Goal: Task Accomplishment & Management: Manage account settings

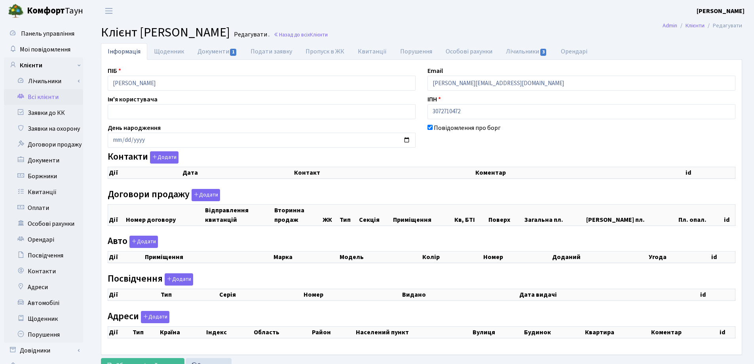
checkbox input "true"
select select "25"
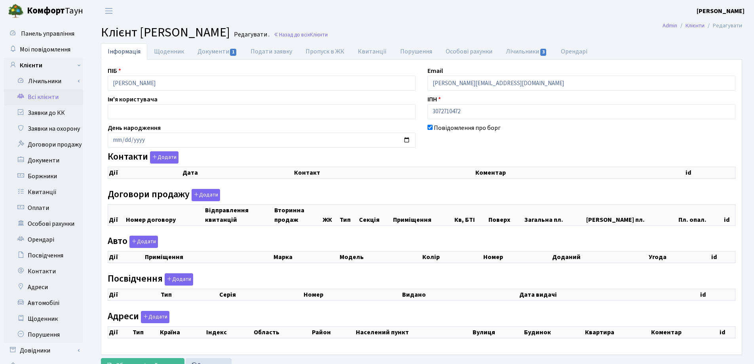
select select "25"
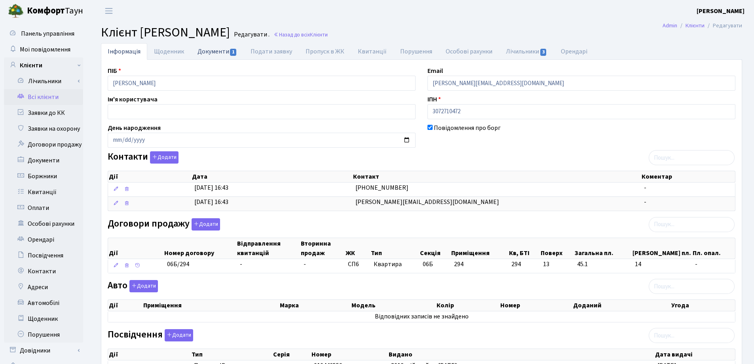
click at [214, 53] on link "Документи 1" at bounding box center [217, 51] width 53 height 16
select select "25"
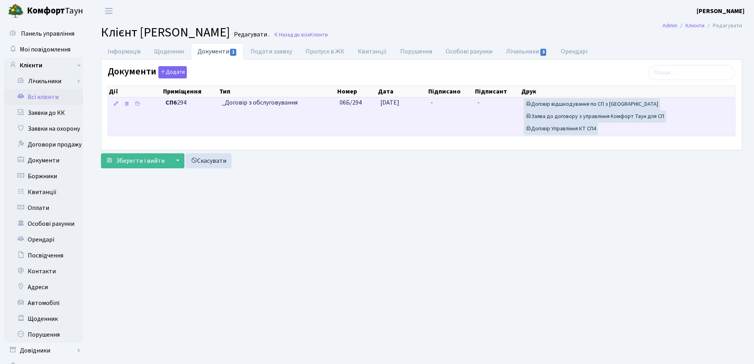
click at [442, 104] on td "-" at bounding box center [450, 116] width 47 height 38
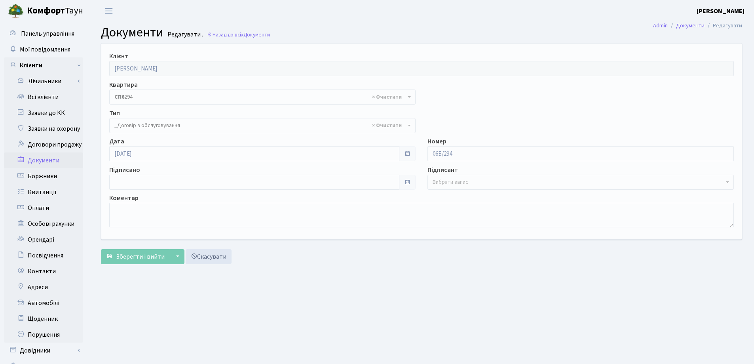
select select "289"
type input "[DATE]"
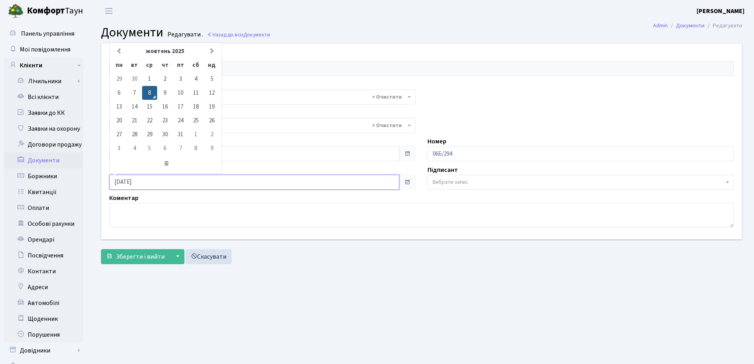
click at [218, 187] on input "[DATE]" at bounding box center [254, 181] width 290 height 15
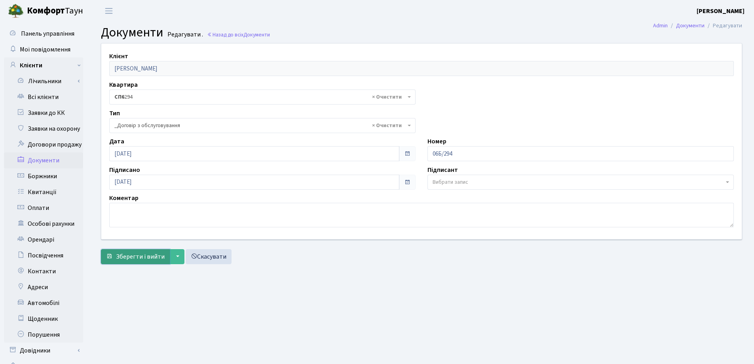
click at [151, 260] on span "Зберегти і вийти" at bounding box center [140, 256] width 49 height 9
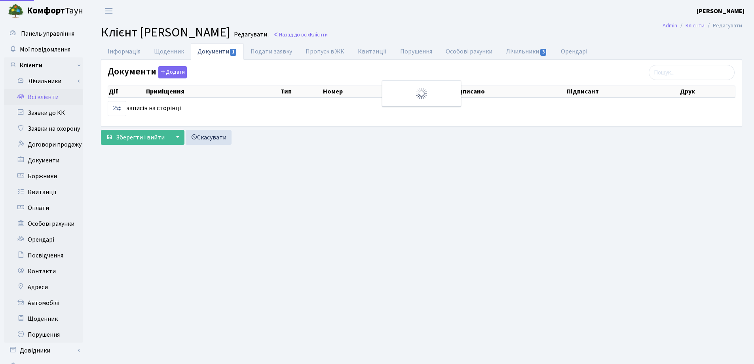
select select "25"
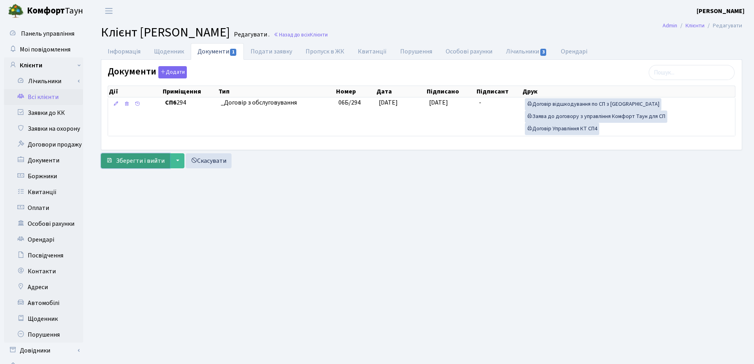
click at [127, 165] on button "Зберегти і вийти" at bounding box center [135, 160] width 69 height 15
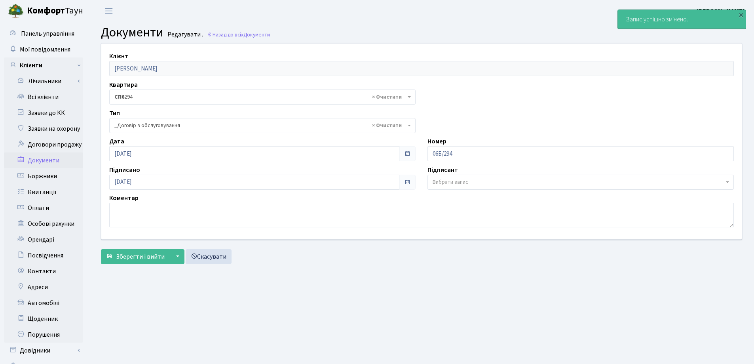
select select "289"
click at [37, 95] on link "Всі клієнти" at bounding box center [43, 97] width 79 height 16
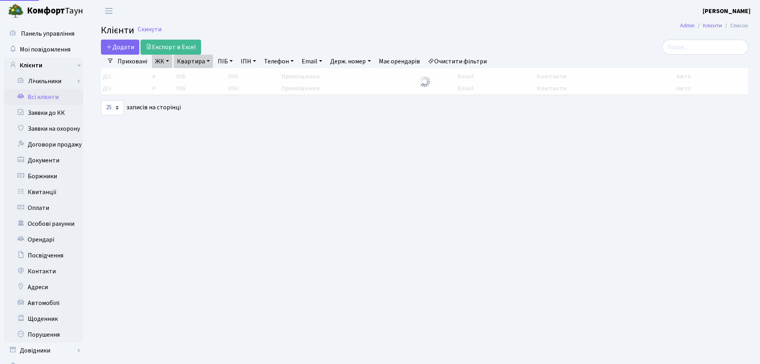
select select "25"
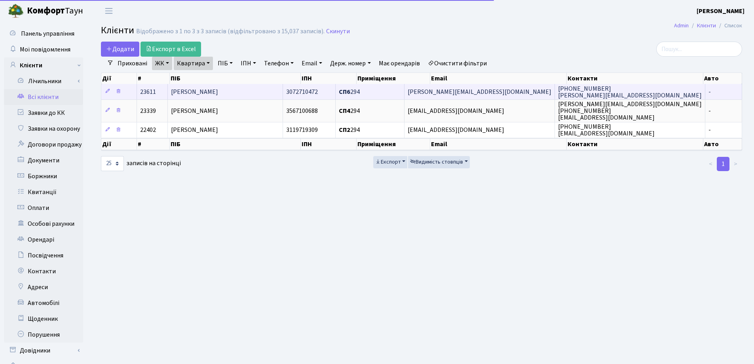
click at [218, 91] on span "[PERSON_NAME]" at bounding box center [194, 91] width 47 height 9
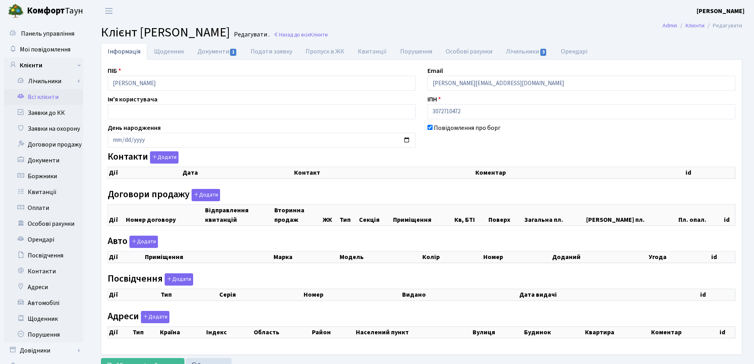
checkbox input "true"
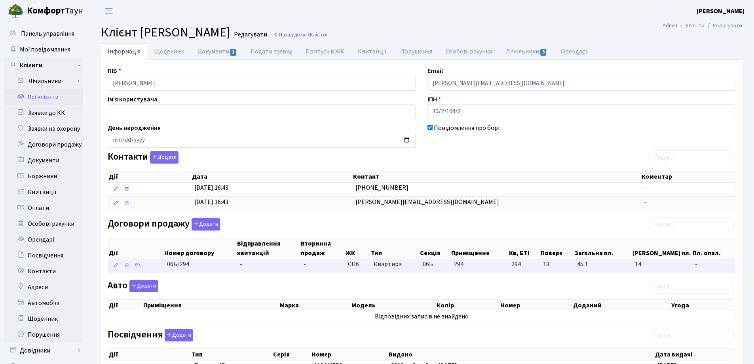
click at [246, 261] on td "-" at bounding box center [269, 266] width 64 height 14
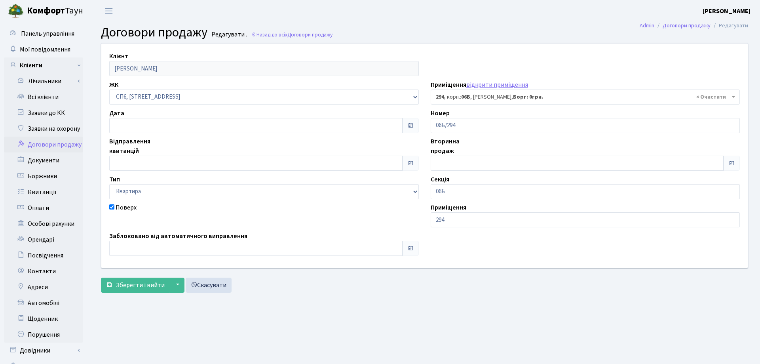
select select "21962"
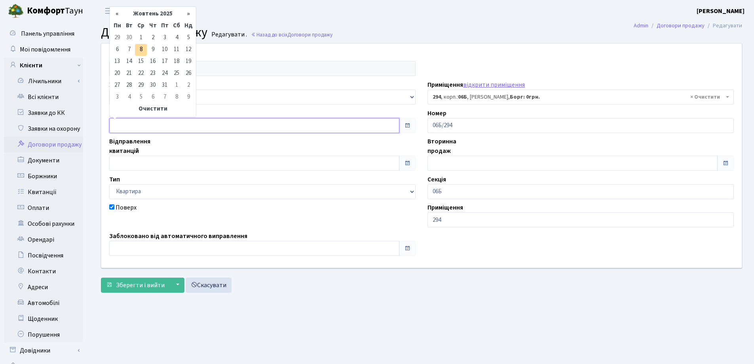
click at [169, 125] on input "text" at bounding box center [254, 125] width 290 height 15
type input "[DATE]"
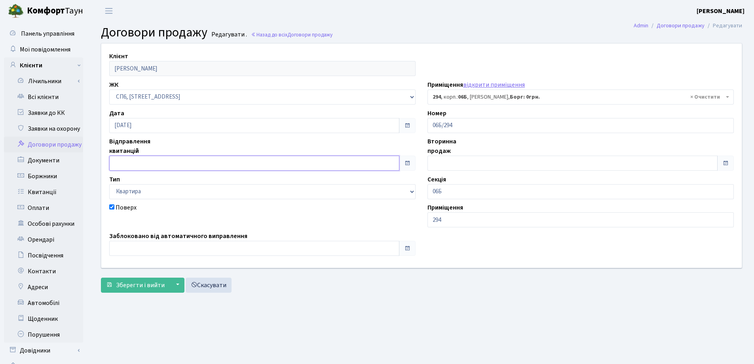
click at [172, 161] on input "text" at bounding box center [254, 162] width 290 height 15
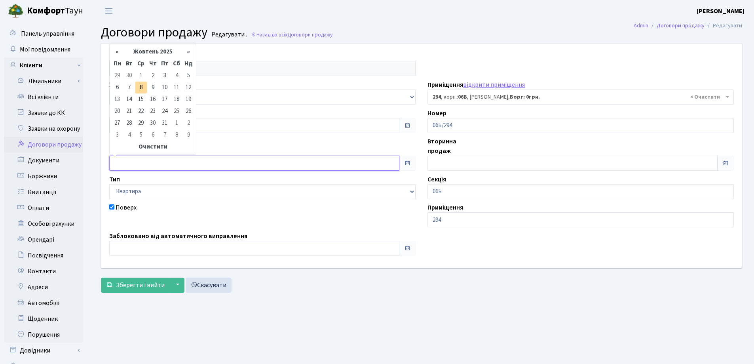
type input "08.10.2025"
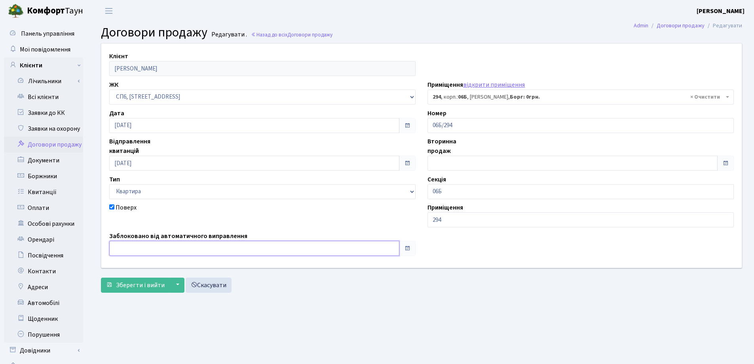
click at [171, 241] on input "text" at bounding box center [254, 248] width 290 height 15
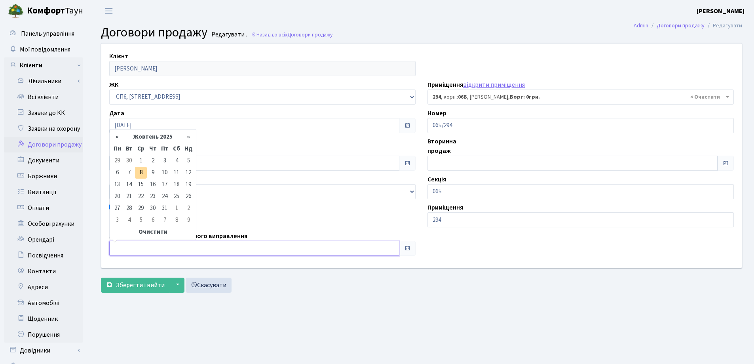
type input "[DATE]"
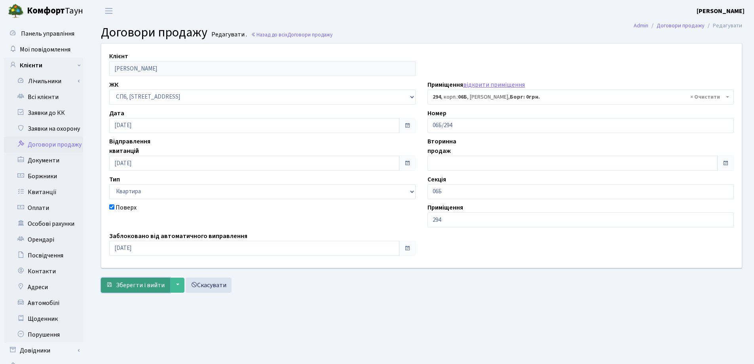
click at [140, 281] on span "Зберегти і вийти" at bounding box center [140, 284] width 49 height 9
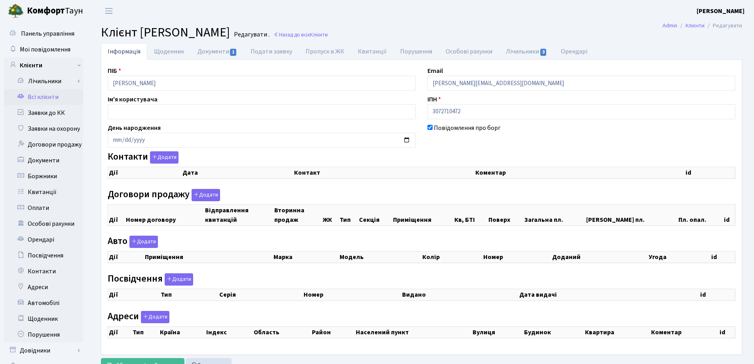
checkbox input "true"
select select "25"
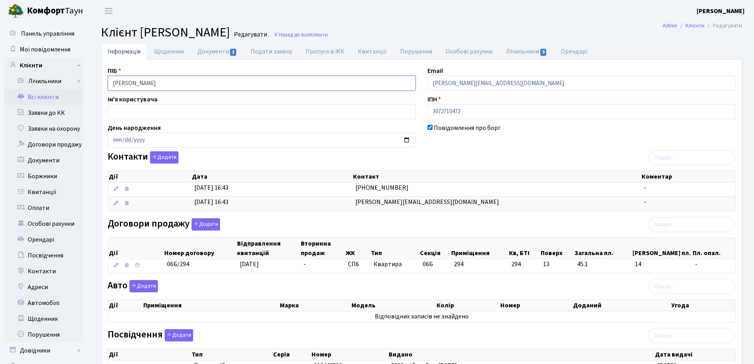
drag, startPoint x: 218, startPoint y: 85, endPoint x: 91, endPoint y: 87, distance: 126.2
click at [91, 87] on div "Інформація Щоденник Документи 1 Подати заявку Пропуск в ЖК Квитанції Порушення …" at bounding box center [421, 288] width 665 height 491
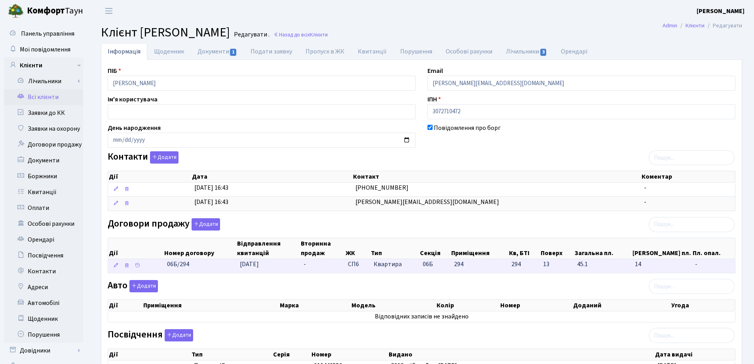
drag, startPoint x: 203, startPoint y: 267, endPoint x: 168, endPoint y: 271, distance: 35.1
click at [168, 271] on td "06Б/294" at bounding box center [200, 266] width 73 height 14
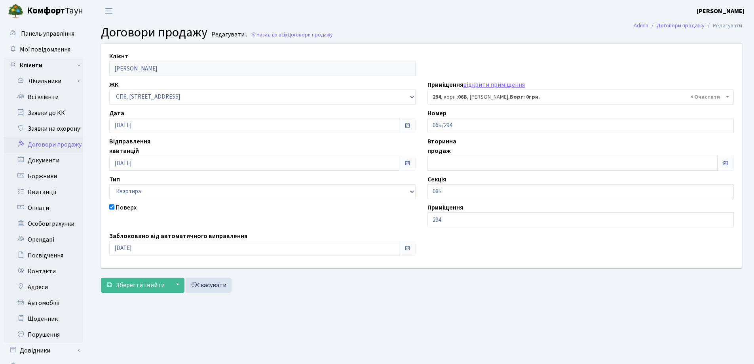
select select "21962"
drag, startPoint x: 487, startPoint y: 124, endPoint x: 423, endPoint y: 126, distance: 64.5
click at [423, 126] on div "Номер 06Б/294" at bounding box center [580, 120] width 318 height 25
click at [479, 10] on header "Комфорт Таун Лоскутова В. С. Мій обліковий запис Вийти" at bounding box center [377, 11] width 754 height 22
click at [282, 36] on link "Назад до всіх Договори продажу" at bounding box center [291, 35] width 81 height 8
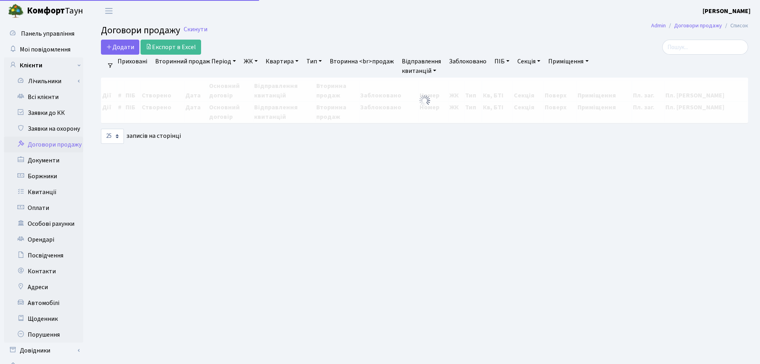
select select "25"
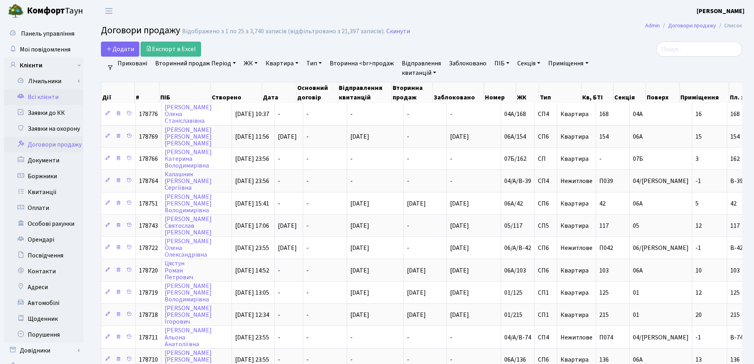
click at [51, 97] on link "Всі клієнти" at bounding box center [43, 97] width 79 height 16
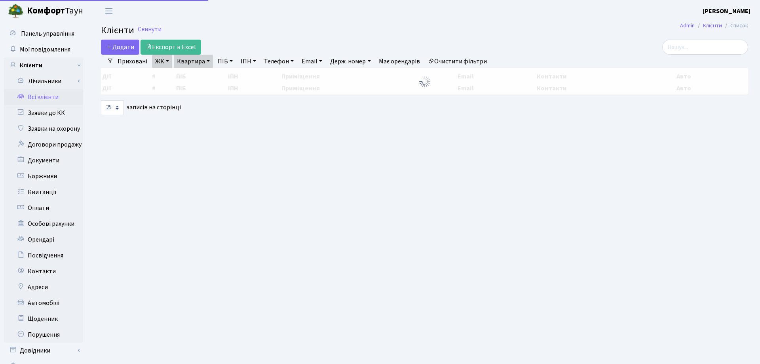
select select "25"
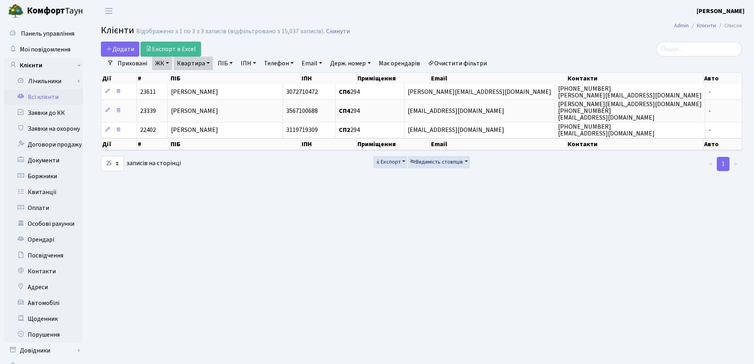
click at [207, 63] on link "Квартира" at bounding box center [193, 63] width 39 height 13
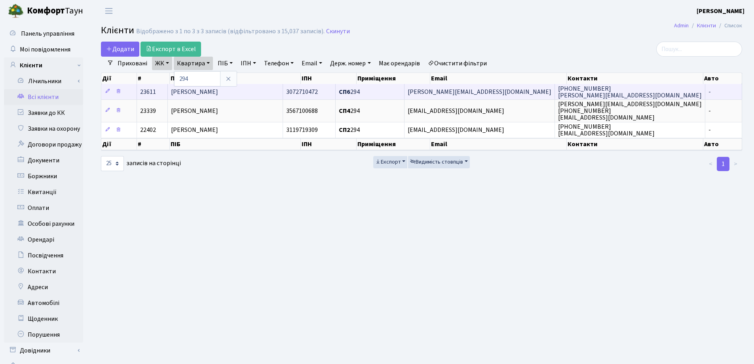
click at [218, 90] on span "Черненко Сергій Михайлович" at bounding box center [194, 91] width 47 height 9
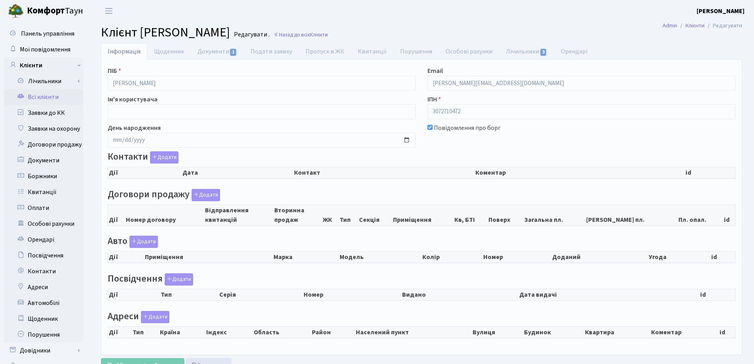
checkbox input "true"
select select "25"
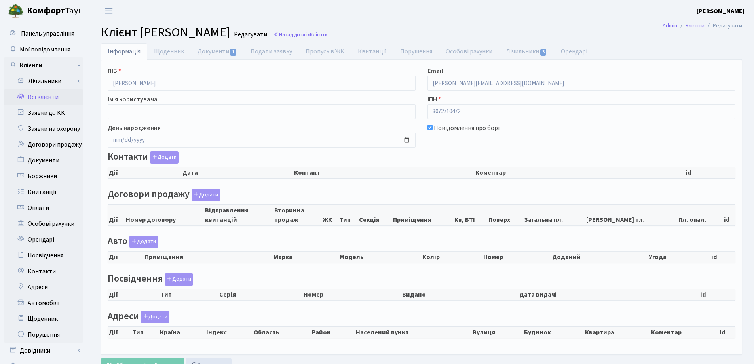
select select "25"
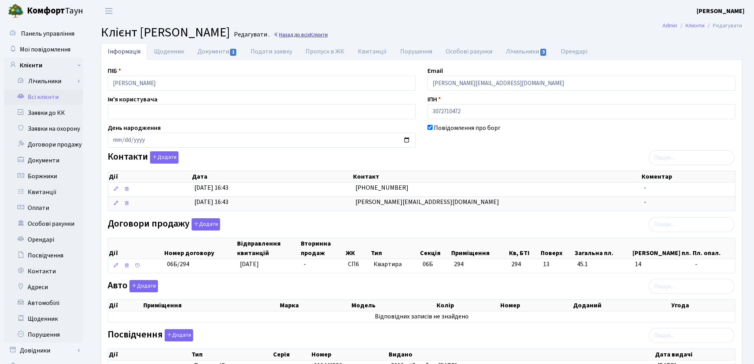
click at [328, 36] on link "Назад до всіх Клієнти" at bounding box center [300, 35] width 54 height 8
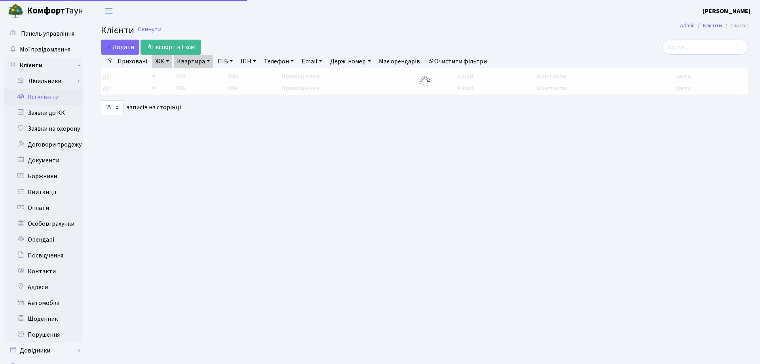
select select "25"
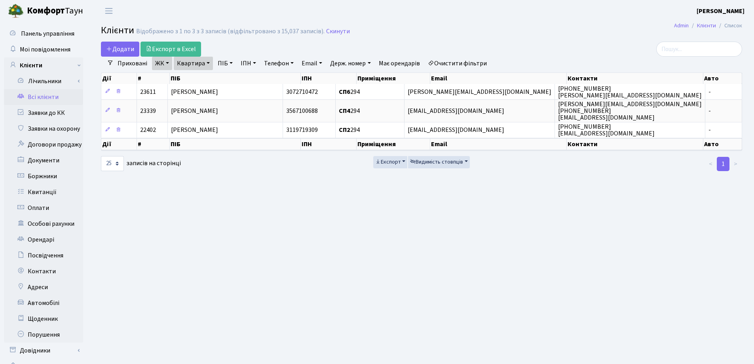
click at [208, 63] on link "Квартира" at bounding box center [193, 63] width 39 height 13
click at [228, 80] on icon at bounding box center [228, 79] width 6 height 6
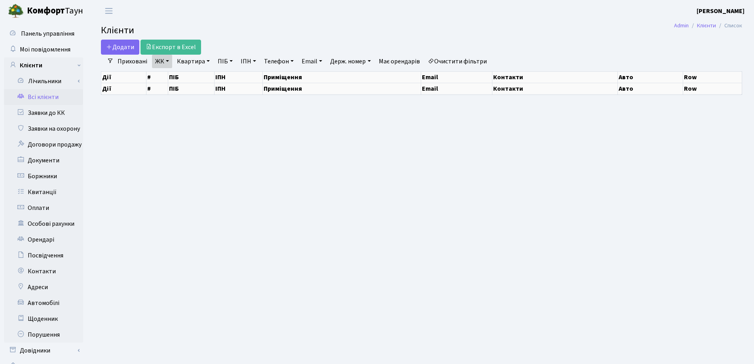
select select "25"
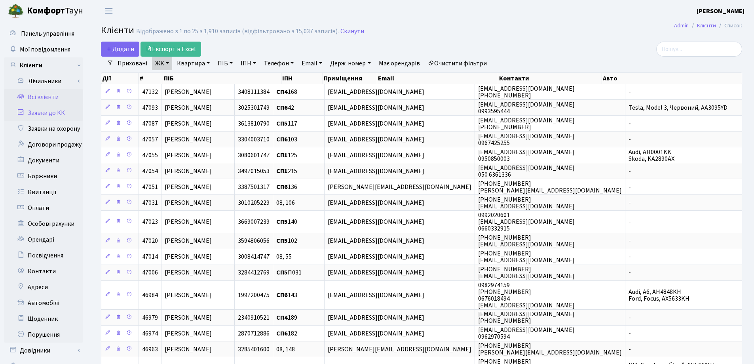
click at [49, 110] on link "Заявки до КК" at bounding box center [43, 113] width 79 height 16
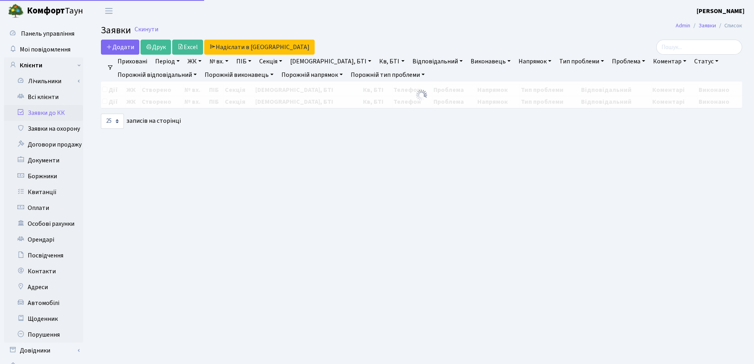
select select "25"
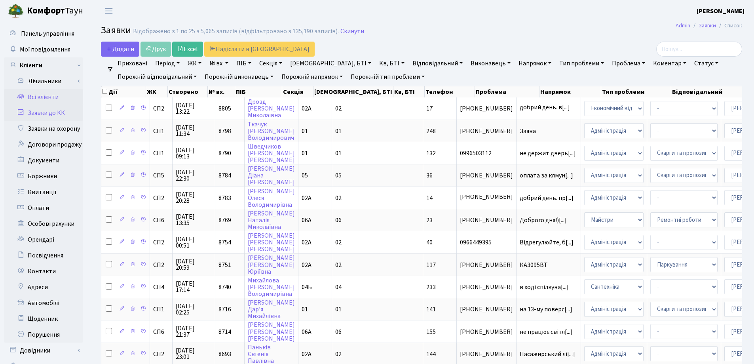
click at [45, 97] on link "Всі клієнти" at bounding box center [43, 97] width 79 height 16
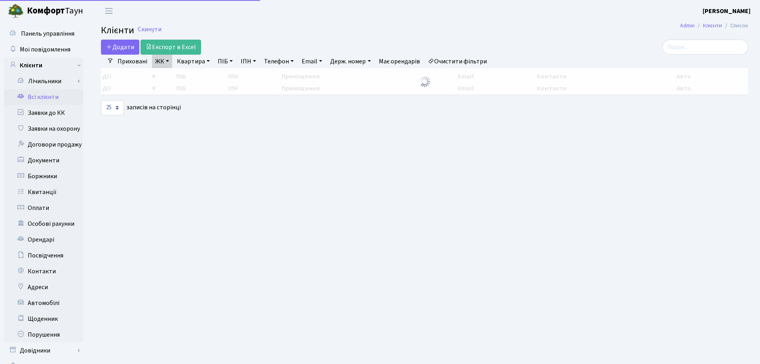
select select "25"
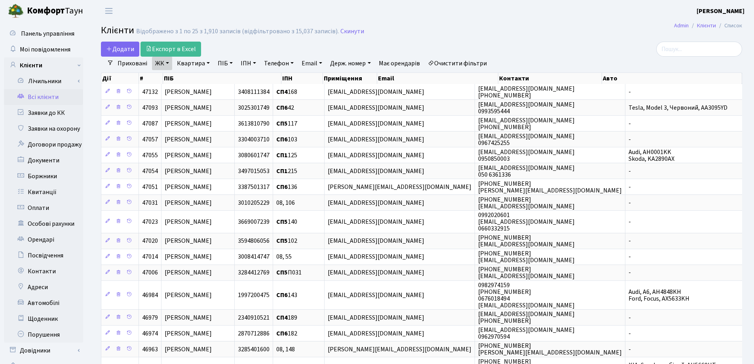
click at [207, 63] on link "Квартира" at bounding box center [193, 63] width 39 height 13
click at [703, 46] on input "search" at bounding box center [699, 49] width 86 height 15
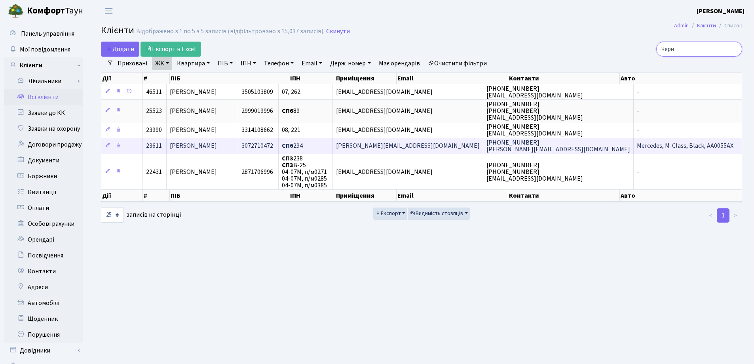
type input "Черн"
click at [238, 148] on td "[PERSON_NAME]" at bounding box center [202, 146] width 71 height 16
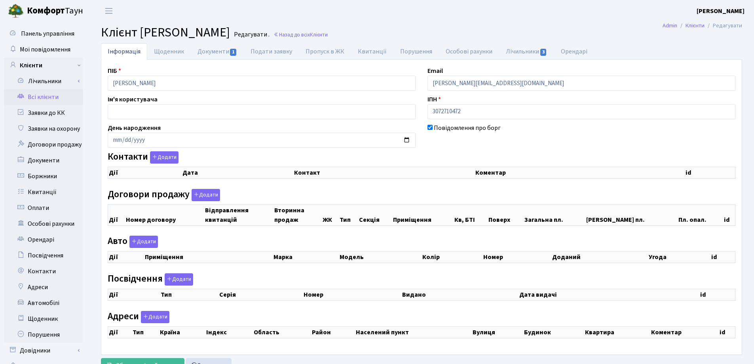
checkbox input "true"
select select "25"
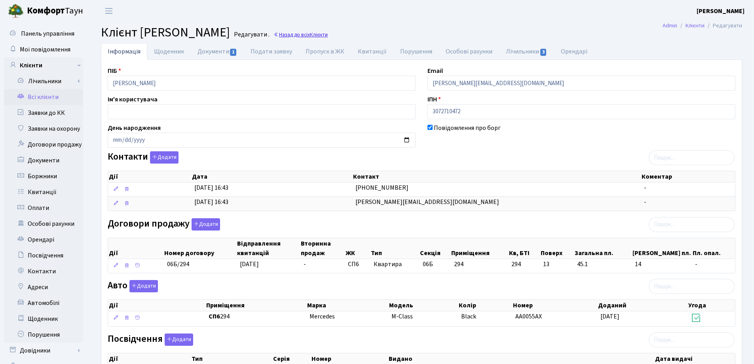
click at [328, 34] on link "Назад до всіх Клієнти" at bounding box center [300, 35] width 54 height 8
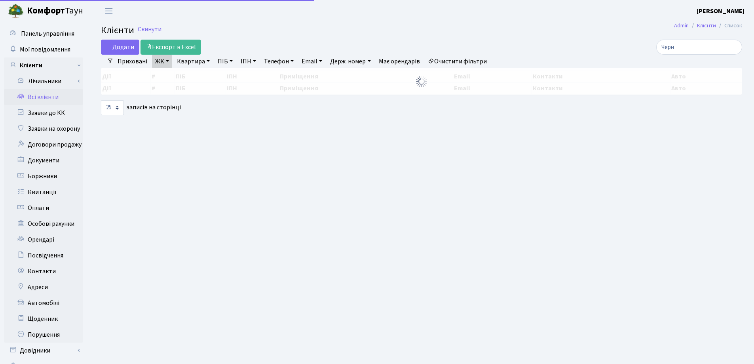
select select "25"
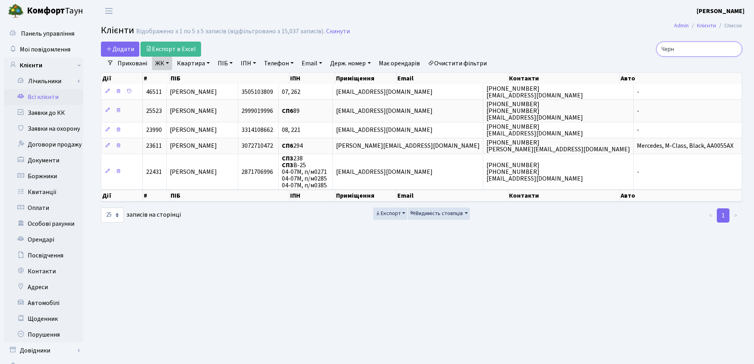
click at [732, 51] on input "Черн" at bounding box center [699, 49] width 86 height 15
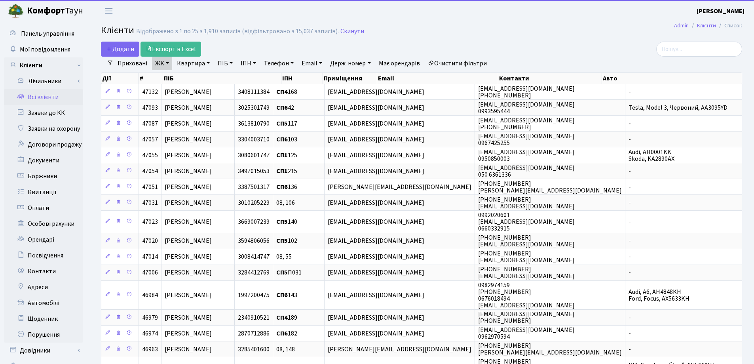
click at [207, 63] on link "Квартира" at bounding box center [193, 63] width 39 height 13
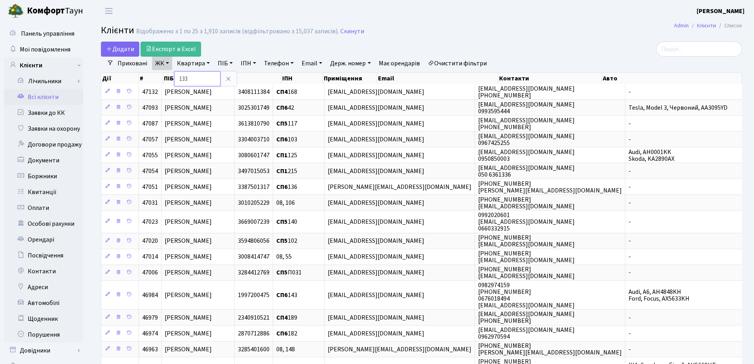
type input "133"
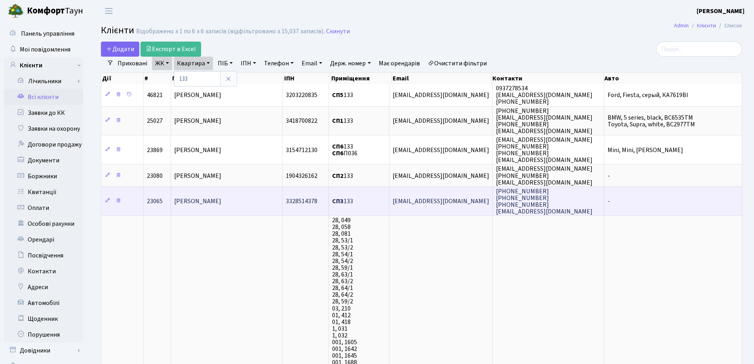
click at [236, 196] on td "Курко Вадим Васильович" at bounding box center [227, 200] width 112 height 29
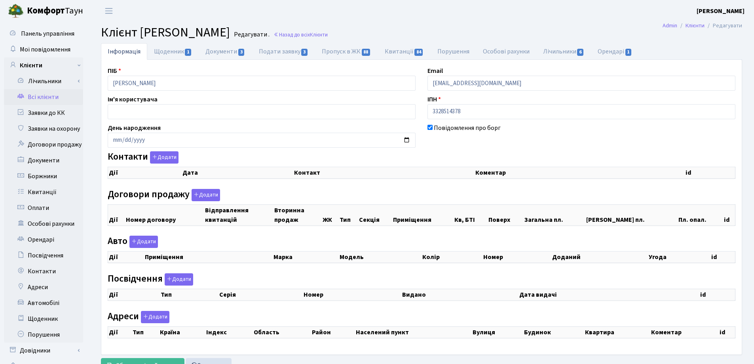
checkbox input "true"
select select "25"
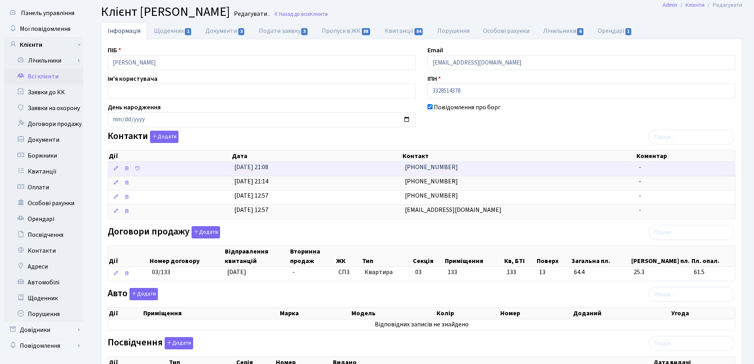
scroll to position [6, 0]
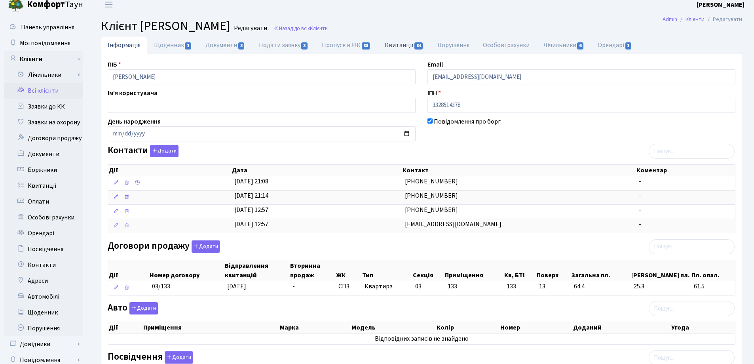
click at [401, 44] on link "Квитанції 84" at bounding box center [404, 45] width 53 height 16
select select "25"
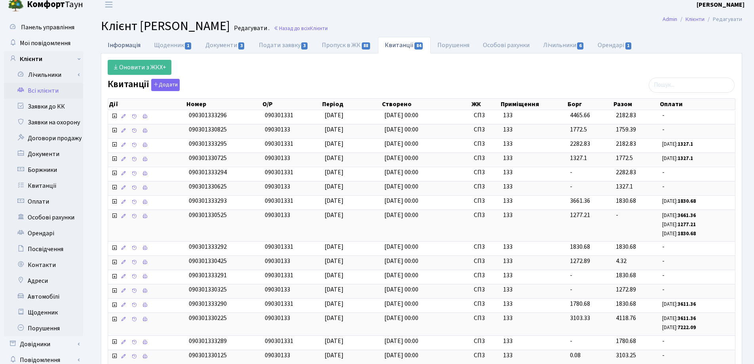
click at [118, 45] on link "Інформація" at bounding box center [124, 45] width 46 height 16
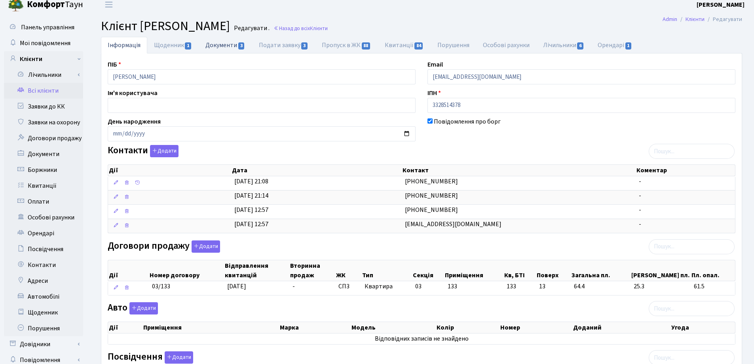
click at [212, 47] on link "Документи 3" at bounding box center [225, 45] width 53 height 16
select select "25"
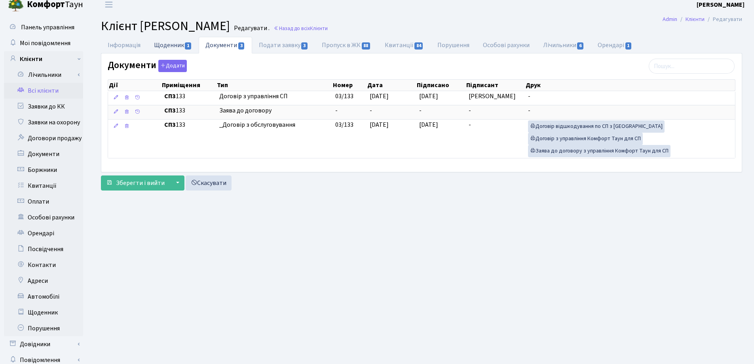
click at [160, 42] on link "Щоденник 1" at bounding box center [172, 45] width 51 height 16
select select "25"
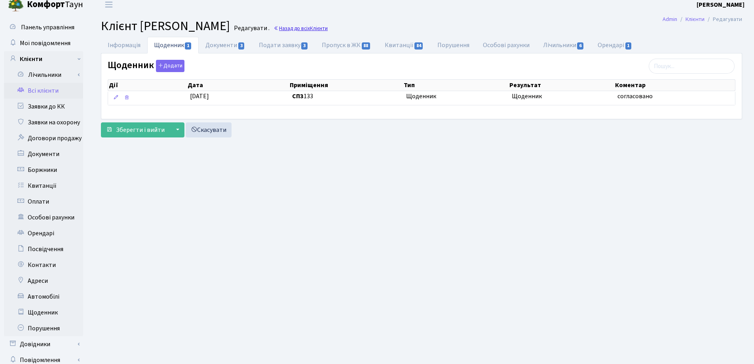
click at [328, 30] on link "Назад до всіх Клієнти" at bounding box center [300, 29] width 54 height 8
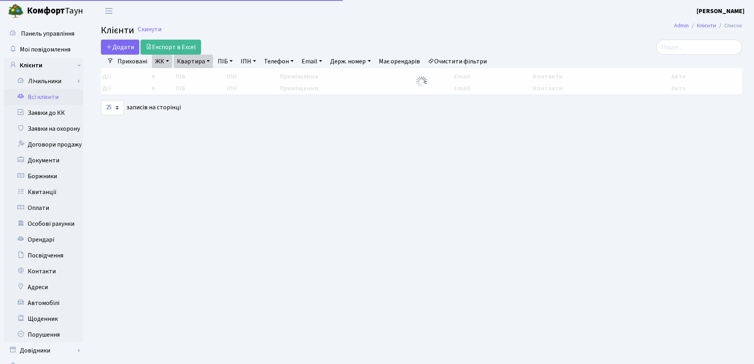
select select "25"
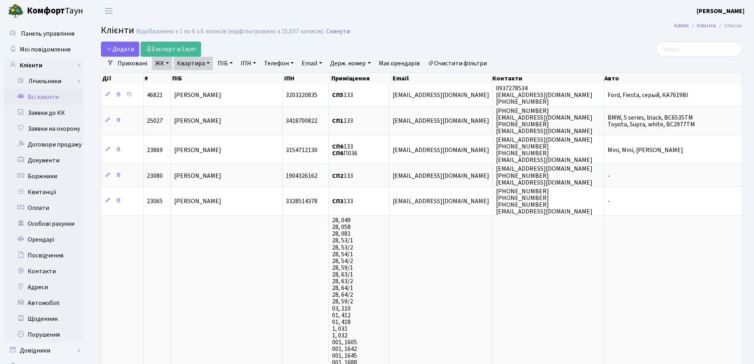
click at [208, 61] on link "Квартира" at bounding box center [193, 63] width 39 height 13
click at [228, 80] on icon at bounding box center [228, 79] width 6 height 6
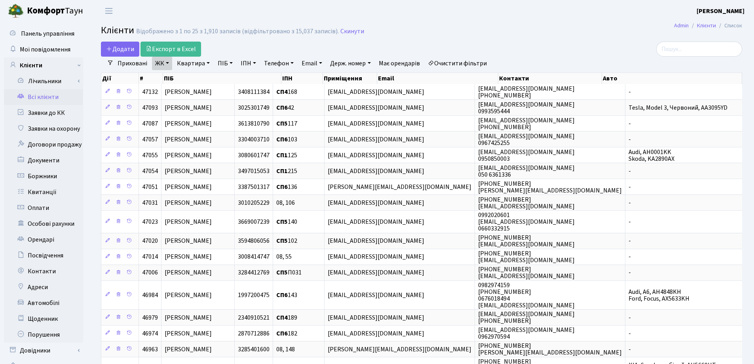
click at [208, 63] on link "Квартира" at bounding box center [193, 63] width 39 height 13
click at [207, 76] on input "text" at bounding box center [197, 78] width 46 height 15
drag, startPoint x: 422, startPoint y: 32, endPoint x: 414, endPoint y: 33, distance: 8.0
click at [422, 32] on h2 "Клієнти Відображено з 1 по 25 з 1,910 записів (відфільтровано з 15,037 записів)…" at bounding box center [421, 31] width 641 height 13
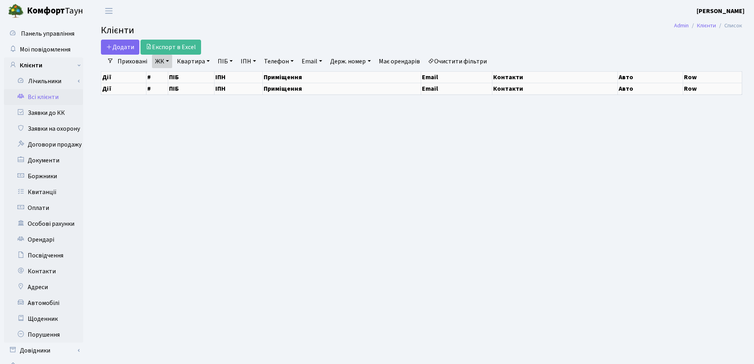
select select "25"
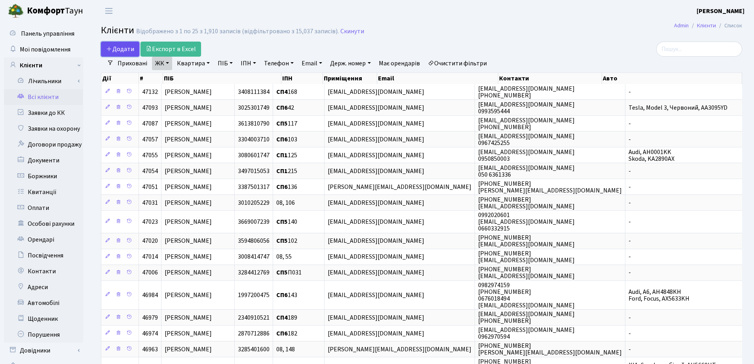
click at [108, 49] on icon at bounding box center [109, 48] width 6 height 6
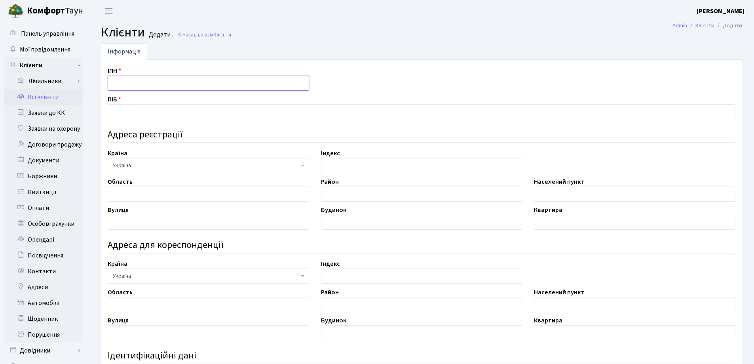
click at [147, 87] on input "text" at bounding box center [208, 83] width 201 height 15
type input "3618111765"
click at [269, 111] on input "text" at bounding box center [421, 111] width 627 height 15
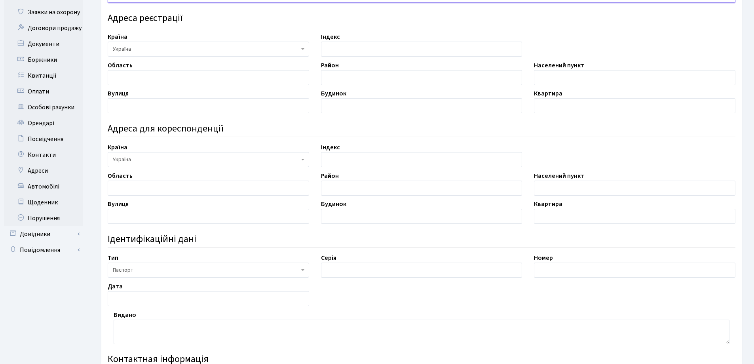
scroll to position [119, 0]
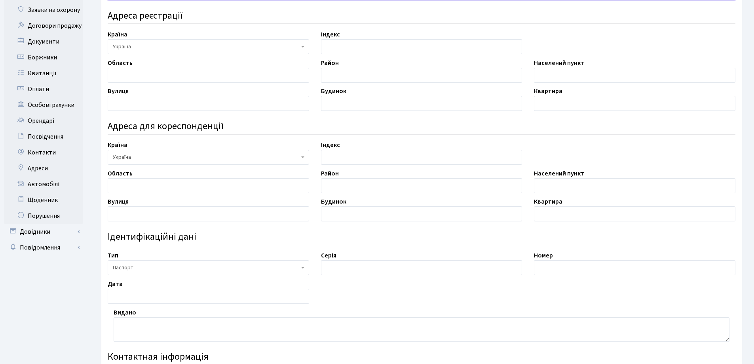
type input "[PERSON_NAME]"
click at [188, 80] on input "text" at bounding box center [208, 75] width 201 height 15
type input "Черкаська"
click at [420, 70] on input "text" at bounding box center [421, 75] width 201 height 15
click at [559, 76] on input "text" at bounding box center [634, 75] width 201 height 15
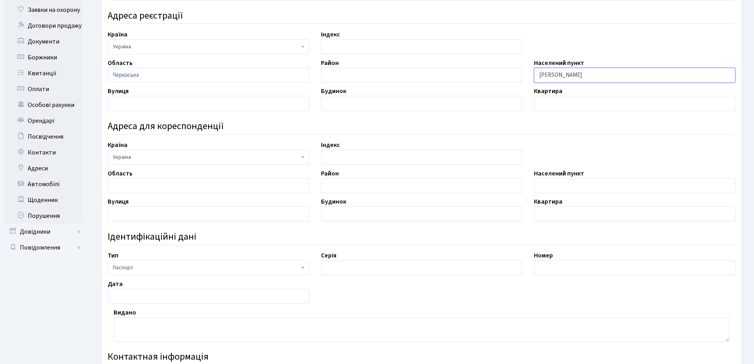
type input "Корсунь - Шевченківський"
click at [168, 105] on input "text" at bounding box center [208, 103] width 201 height 15
type input "Ярослава Мудрого"
click at [366, 104] on input "text" at bounding box center [421, 103] width 201 height 15
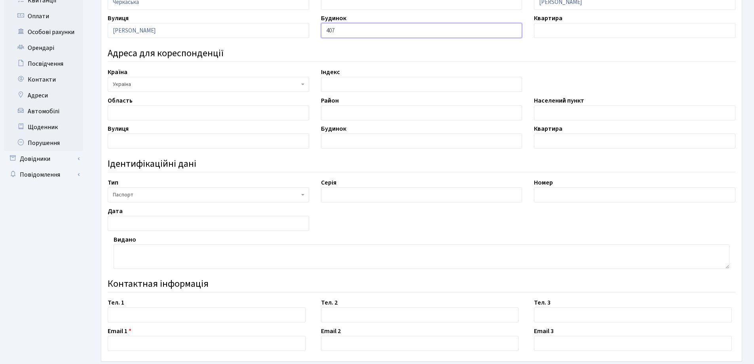
scroll to position [198, 0]
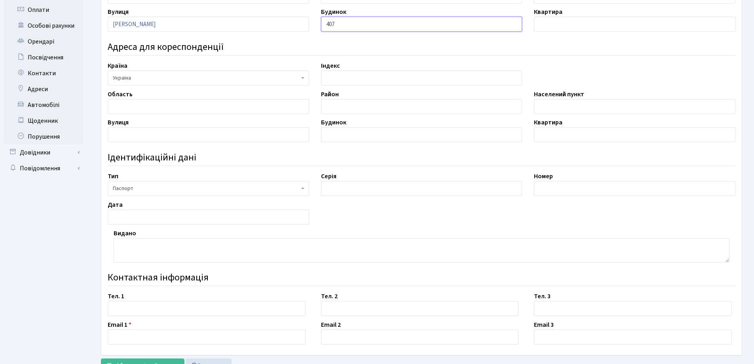
type input "407"
click at [368, 189] on input "text" at bounding box center [421, 188] width 201 height 15
type input "НЕ"
click at [579, 190] on input "text" at bounding box center [634, 188] width 201 height 15
type input "742332"
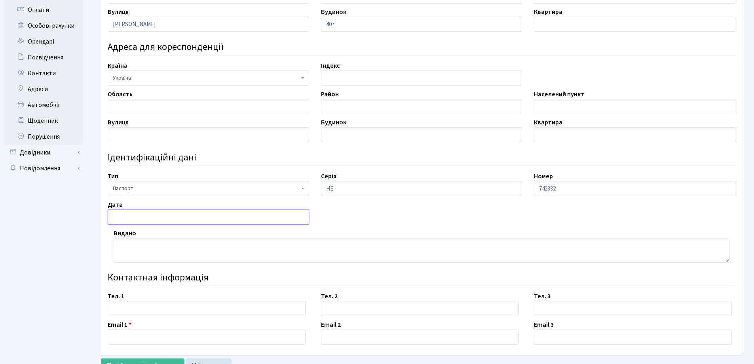
click at [164, 216] on input "text" at bounding box center [208, 216] width 201 height 15
type input "04,03,2015"
click at [153, 250] on textarea at bounding box center [422, 250] width 616 height 25
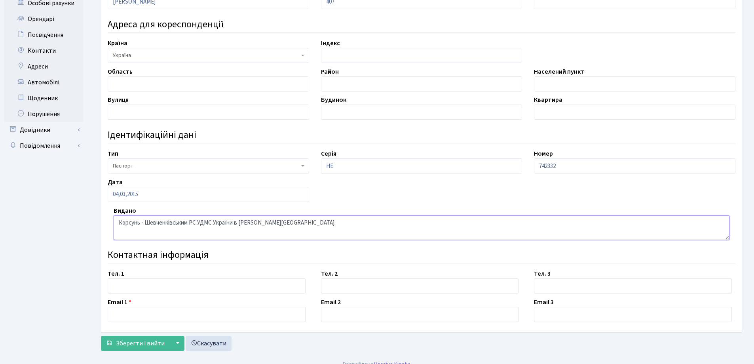
scroll to position [231, 0]
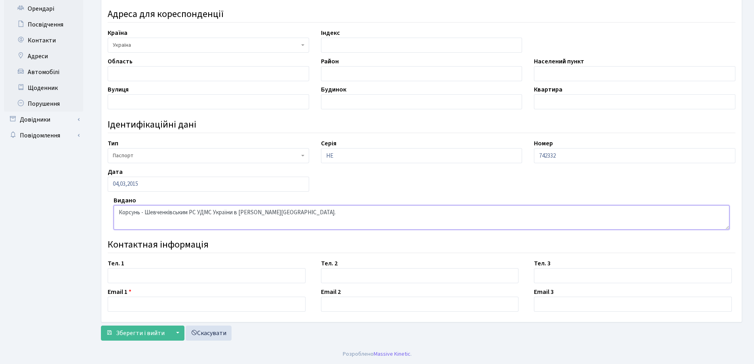
type textarea "Корсунь - Шевченківським РС УДМС України в Черкаській області."
click at [142, 279] on input "text" at bounding box center [207, 275] width 198 height 15
type input "096 229 50 45"
click at [132, 306] on input "text" at bounding box center [207, 303] width 198 height 15
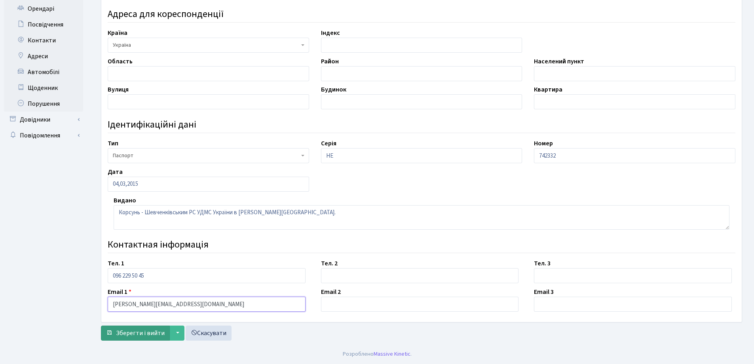
type input "tania.mnkntenko2201@gmail.com"
click at [135, 332] on span "Зберегти і вийти" at bounding box center [140, 332] width 49 height 9
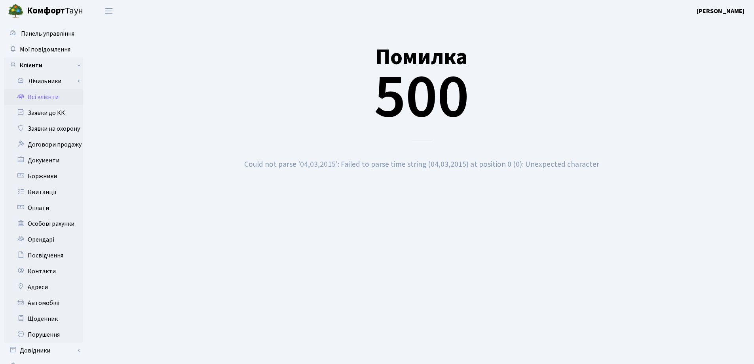
click at [33, 97] on link "Всі клієнти" at bounding box center [43, 97] width 79 height 16
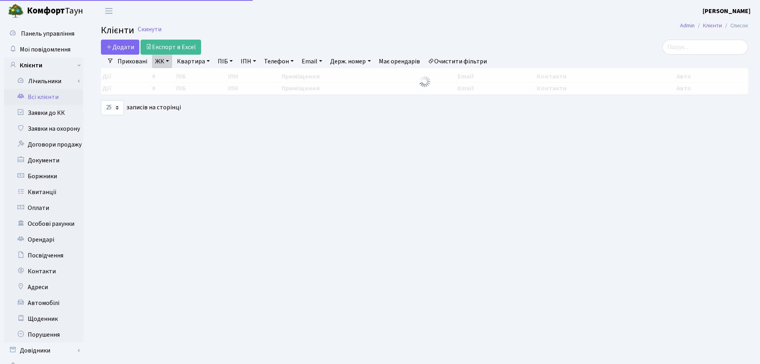
select select "25"
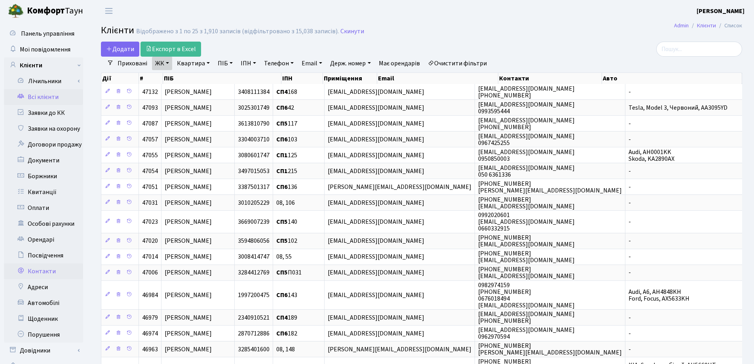
click at [54, 273] on link "Контакти" at bounding box center [43, 271] width 79 height 16
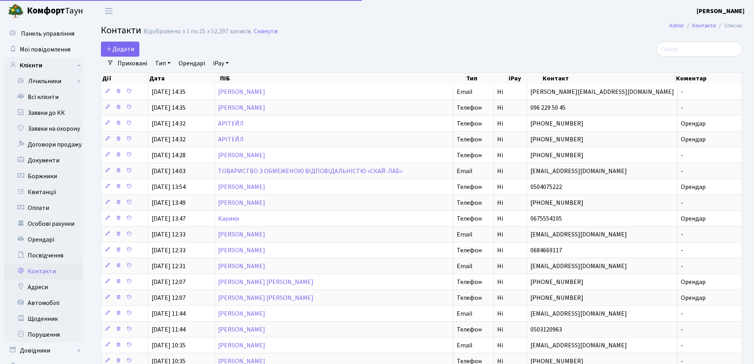
select select "25"
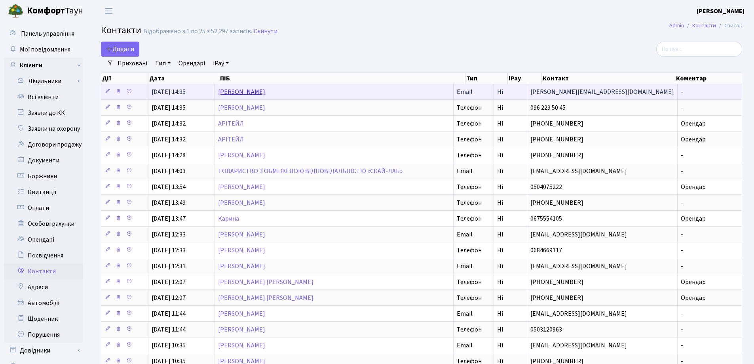
click at [265, 92] on link "[PERSON_NAME]" at bounding box center [241, 91] width 47 height 9
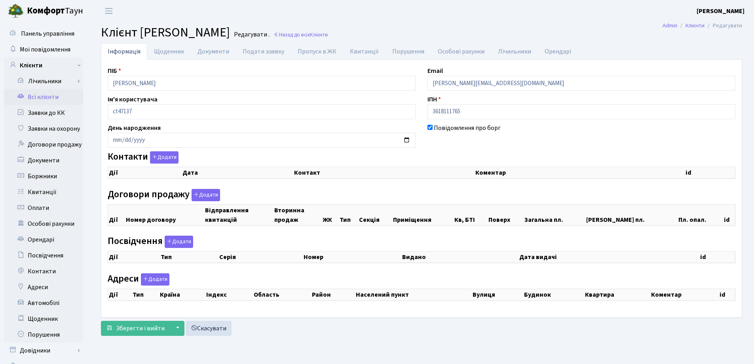
checkbox input "true"
select select "25"
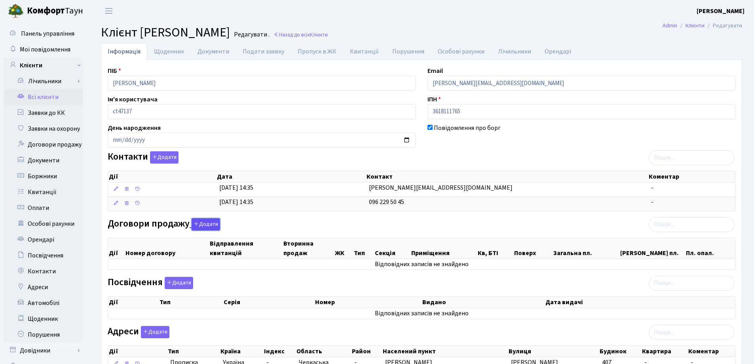
click at [202, 223] on button "Додати" at bounding box center [205, 224] width 28 height 12
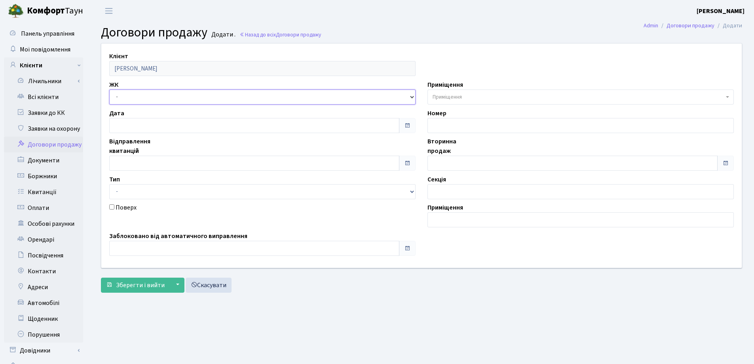
click at [148, 97] on select "- СП, Наддніпрянське шосе, 2а СП1, Столичне шосе, 1 СП2, Столичне шосе, 1А СП3,…" at bounding box center [262, 96] width 306 height 15
select select "309"
click at [109, 89] on select "- СП, Наддніпрянське шосе, 2а СП1, Столичне шосе, 1 СП2, Столичне шосе, 1А СП3,…" at bounding box center [262, 96] width 306 height 15
select select
click at [526, 90] on span "Приміщення" at bounding box center [580, 96] width 306 height 15
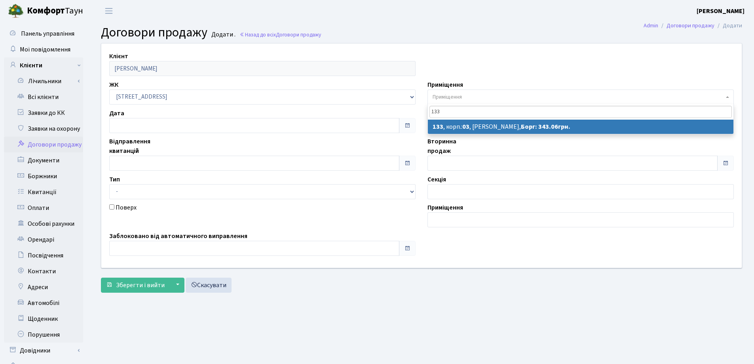
type input "133"
select select "20855"
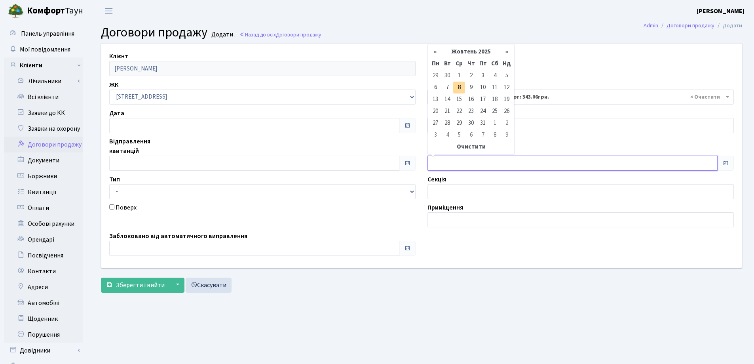
click at [499, 156] on input "text" at bounding box center [572, 162] width 290 height 15
type input "[DATE]"
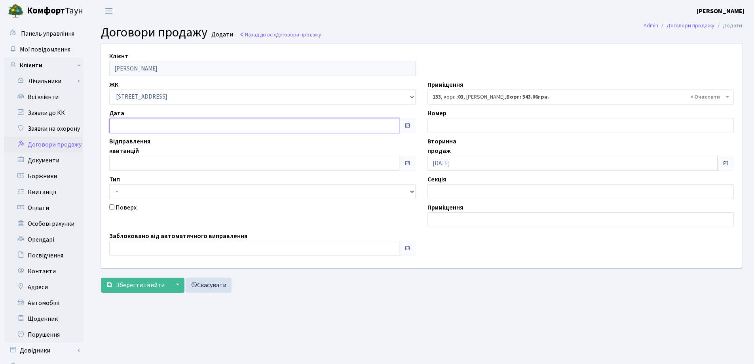
click at [130, 118] on input "text" at bounding box center [254, 125] width 290 height 15
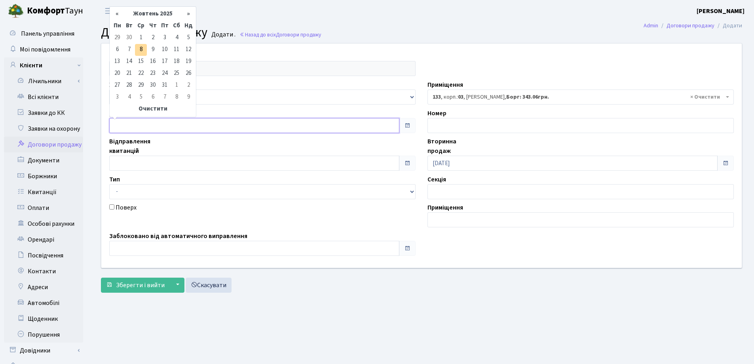
type input "[DATE]"
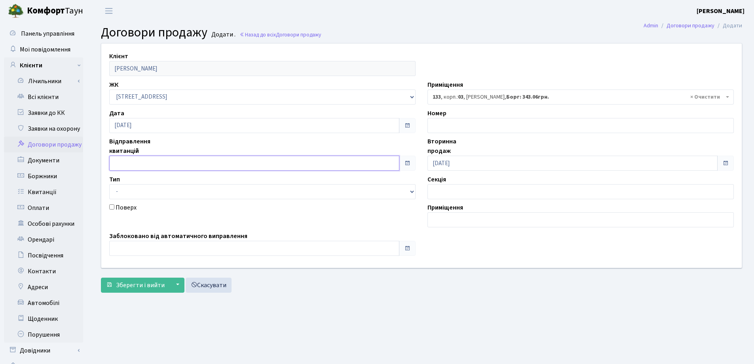
click at [130, 159] on input "text" at bounding box center [254, 162] width 290 height 15
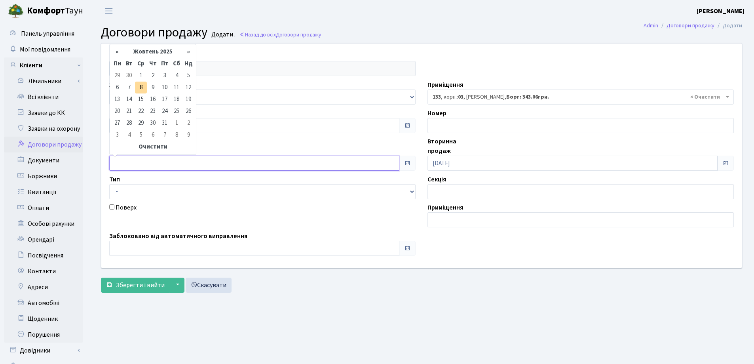
type input "08.10.2025"
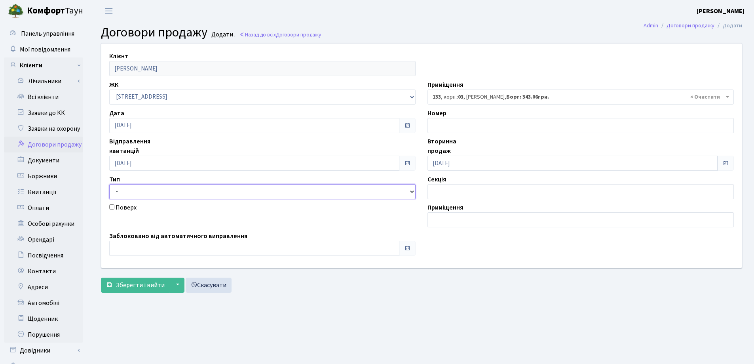
click at [129, 194] on select "- Квартира Комерція Нежитлове Паркінг П1001" at bounding box center [262, 191] width 306 height 15
select select "269"
click at [109, 184] on select "- Квартира Комерція Нежитлове Паркінг П1001" at bounding box center [262, 191] width 306 height 15
click at [137, 249] on input "text" at bounding box center [254, 248] width 290 height 15
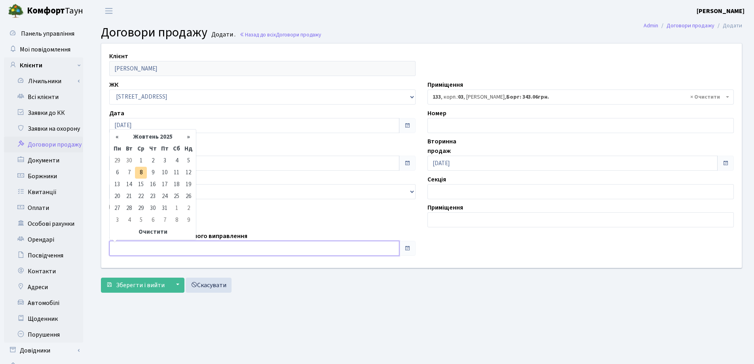
type input "08.10.2025"
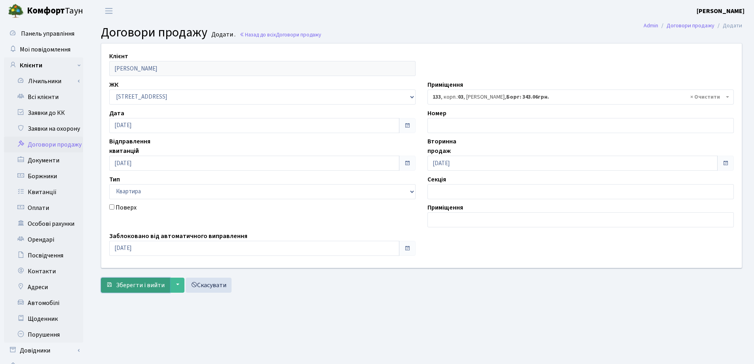
click at [118, 285] on span "Зберегти і вийти" at bounding box center [140, 284] width 49 height 9
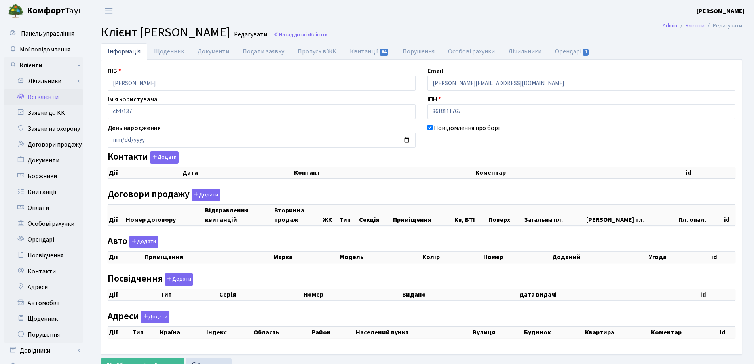
checkbox input "true"
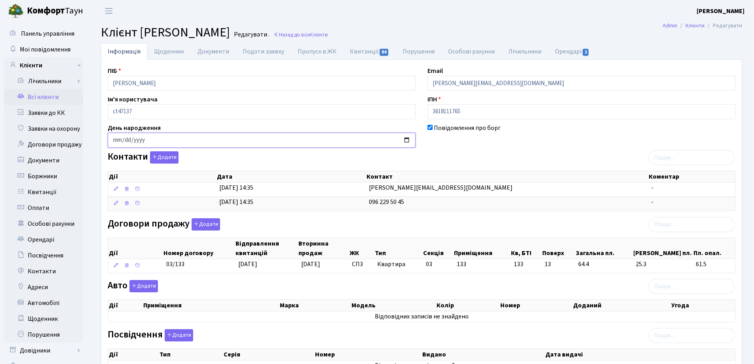
click at [114, 142] on input "date" at bounding box center [262, 140] width 308 height 15
type input "[DATE]"
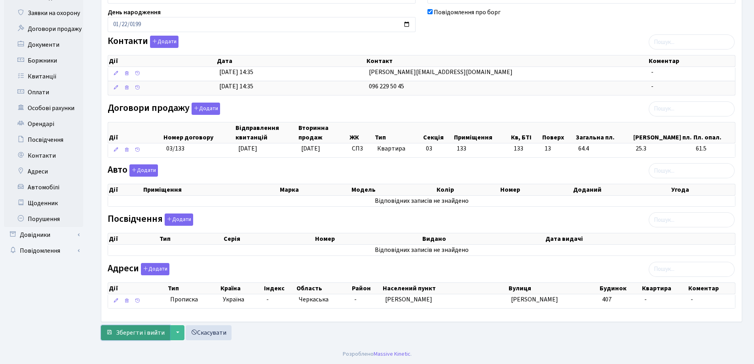
click at [150, 335] on span "Зберегти і вийти" at bounding box center [140, 332] width 49 height 9
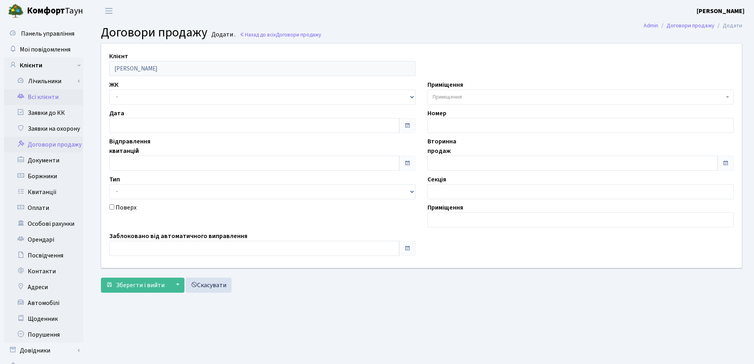
click at [42, 98] on link "Всі клієнти" at bounding box center [43, 97] width 79 height 16
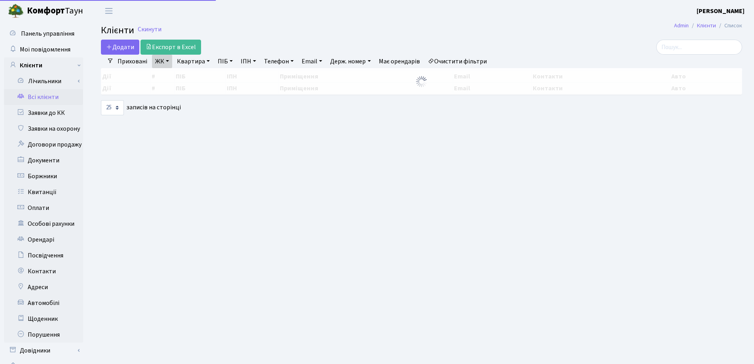
select select "25"
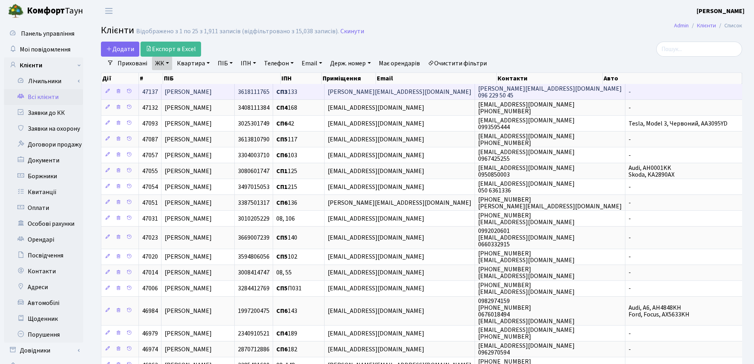
click at [212, 89] on span "Микитенко Тетяна Володимирівна" at bounding box center [188, 91] width 47 height 9
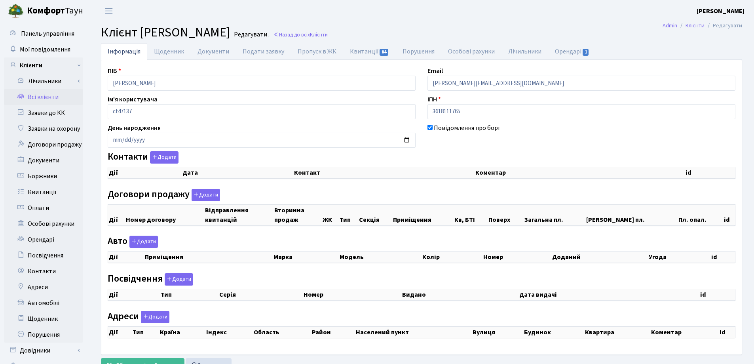
checkbox input "true"
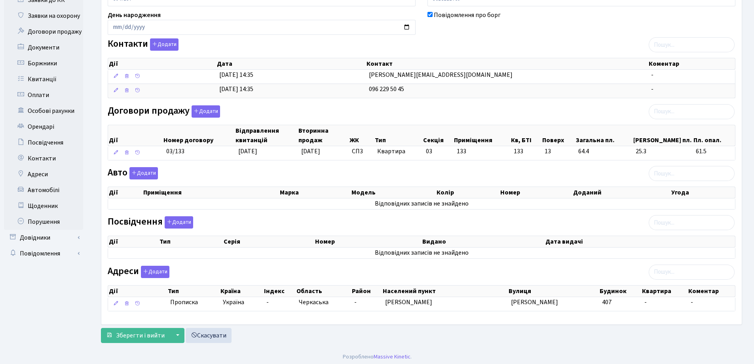
scroll to position [116, 0]
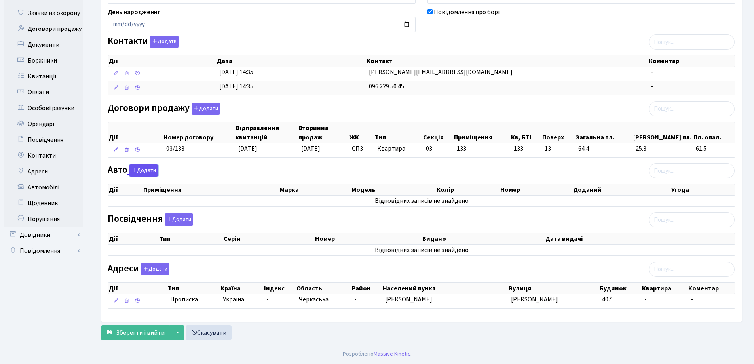
click at [142, 172] on button "Додати" at bounding box center [143, 170] width 28 height 12
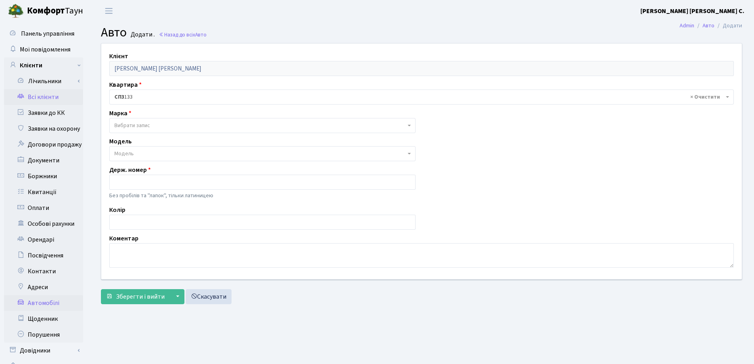
click at [36, 93] on link "Всі клієнти" at bounding box center [43, 97] width 79 height 16
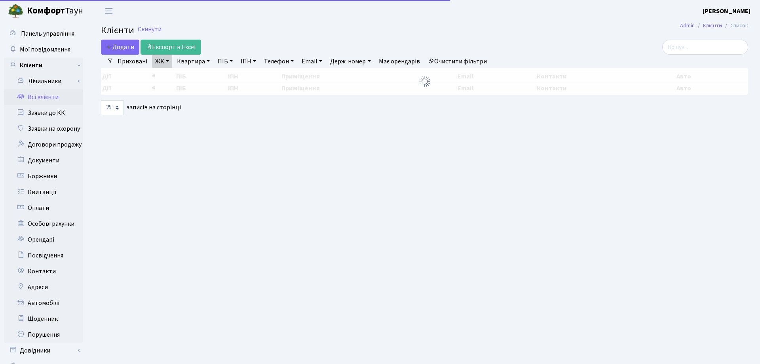
select select "25"
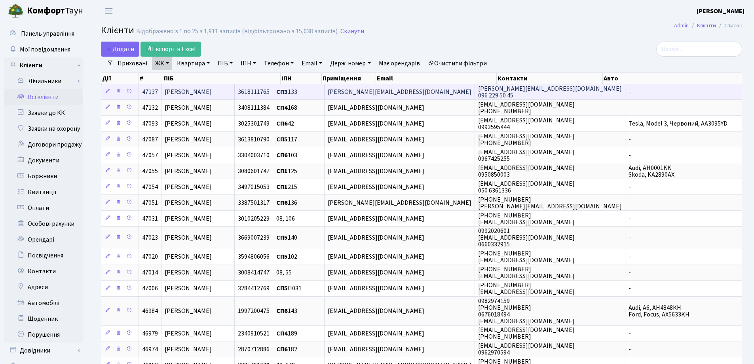
click at [205, 86] on td "[PERSON_NAME]" at bounding box center [197, 91] width 73 height 15
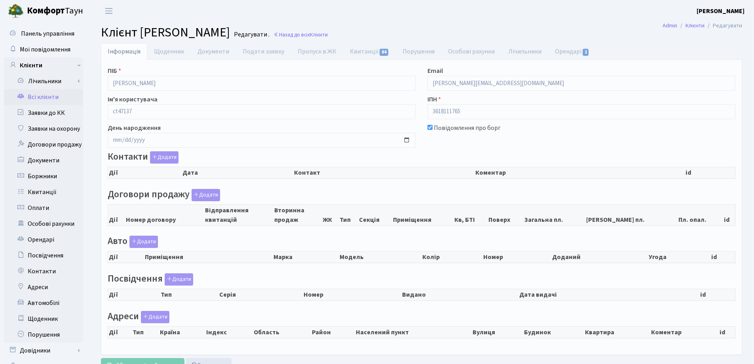
checkbox input "true"
select select "25"
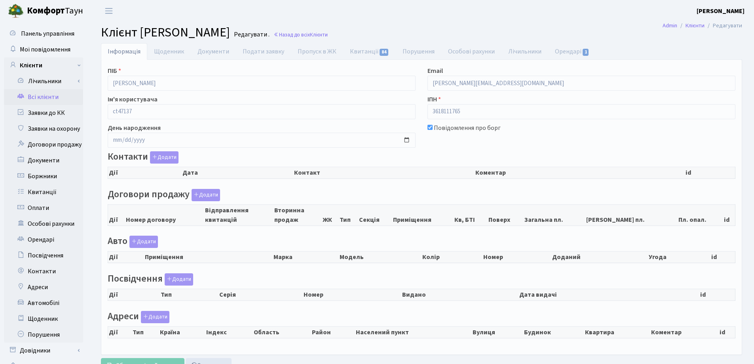
select select "25"
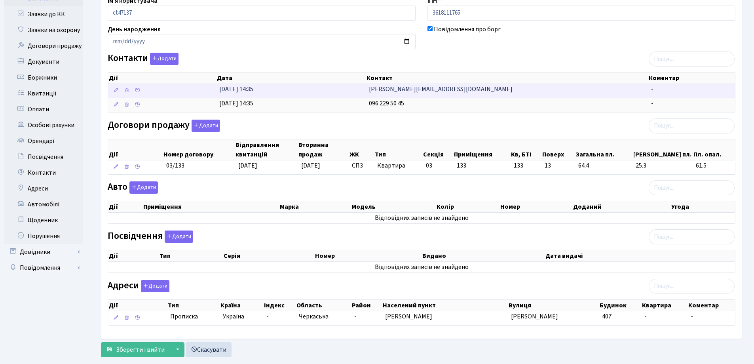
scroll to position [116, 0]
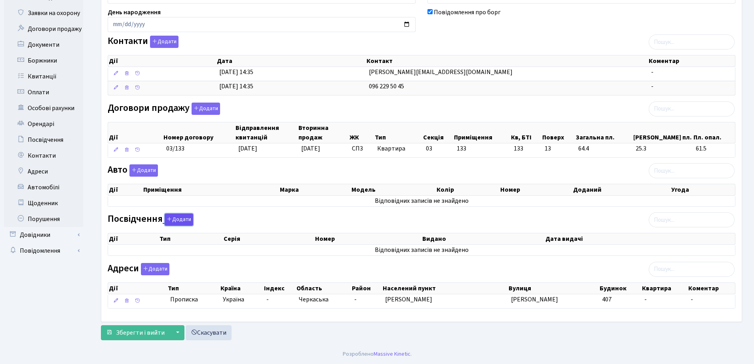
click at [175, 216] on button "Додати" at bounding box center [179, 219] width 28 height 12
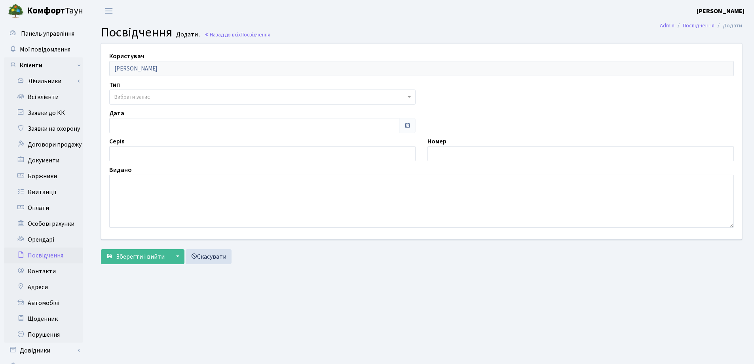
click at [149, 96] on span "Вибрати запис" at bounding box center [132, 97] width 36 height 8
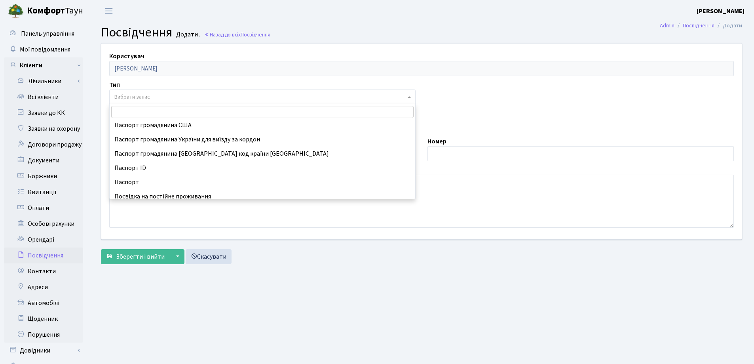
scroll to position [79, 0]
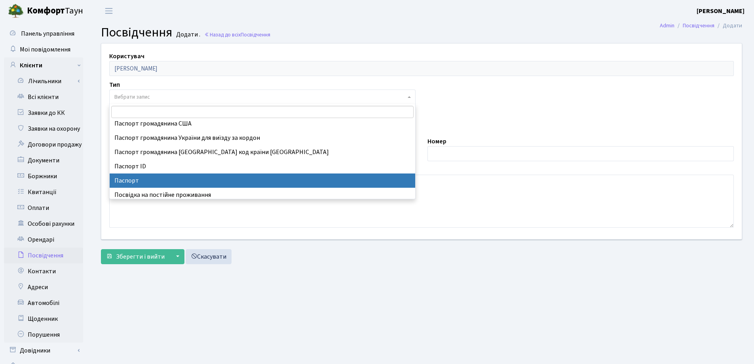
select select "1"
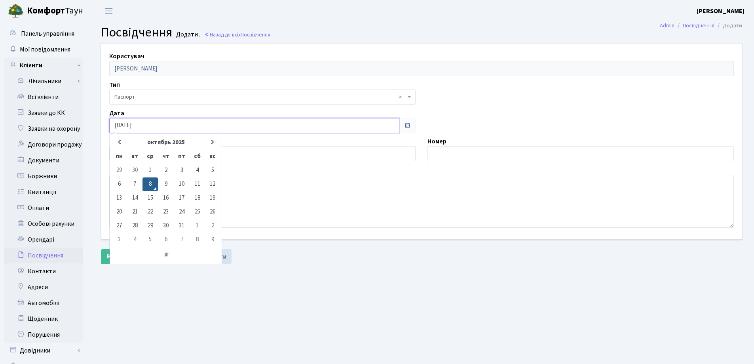
click at [167, 125] on input "[DATE]" at bounding box center [254, 125] width 290 height 15
click at [120, 124] on input "08.10.2025" at bounding box center [254, 125] width 290 height 15
click at [129, 125] on input "04.10.2025" at bounding box center [254, 125] width 290 height 15
click at [127, 124] on input "04.10.2025" at bounding box center [254, 125] width 290 height 15
click at [151, 124] on input "04.03.2025" at bounding box center [254, 125] width 290 height 15
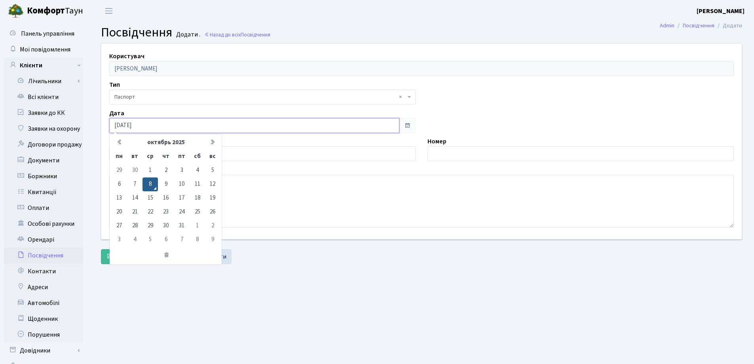
type input "04.03.2015"
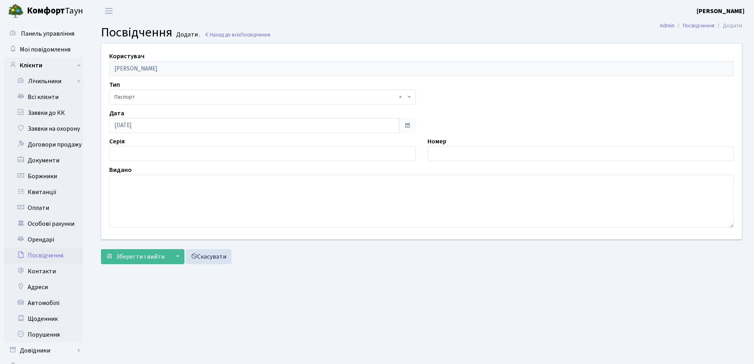
click at [320, 277] on main "Admin Посвідчення Додати Посвідчення Додати . Назад до всіх Посвідчення Користу…" at bounding box center [421, 200] width 665 height 356
click at [139, 253] on span "Зберегти і вийти" at bounding box center [140, 256] width 49 height 9
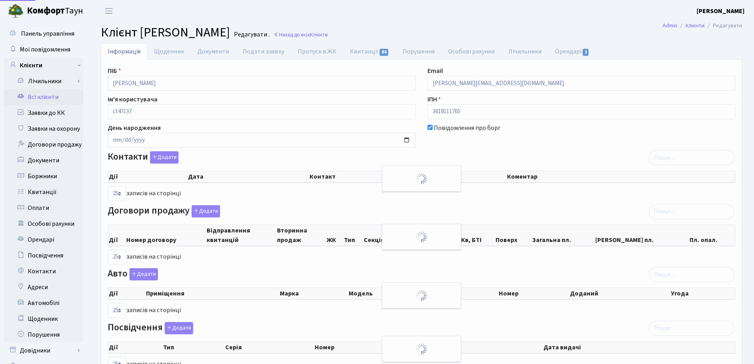
select select "25"
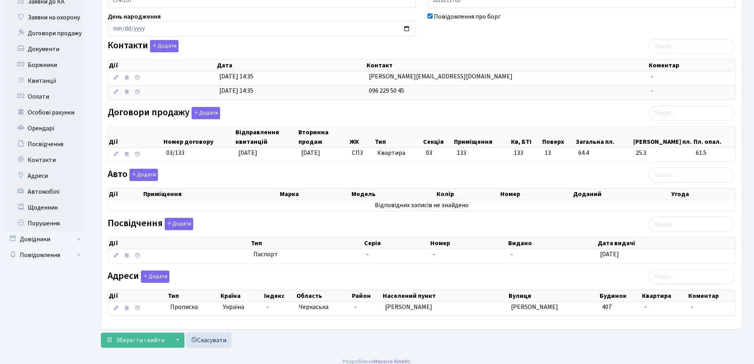
scroll to position [119, 0]
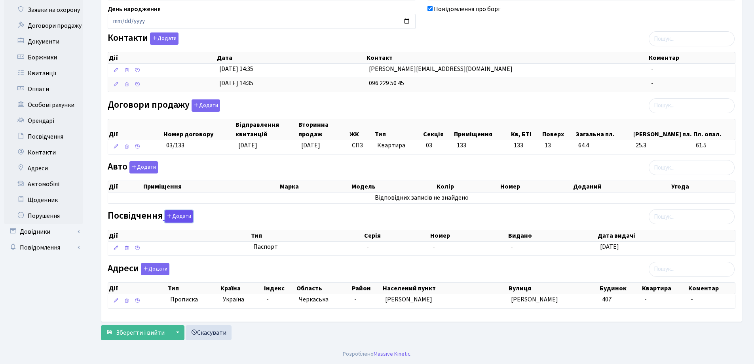
click at [171, 212] on button "Додати" at bounding box center [179, 216] width 28 height 12
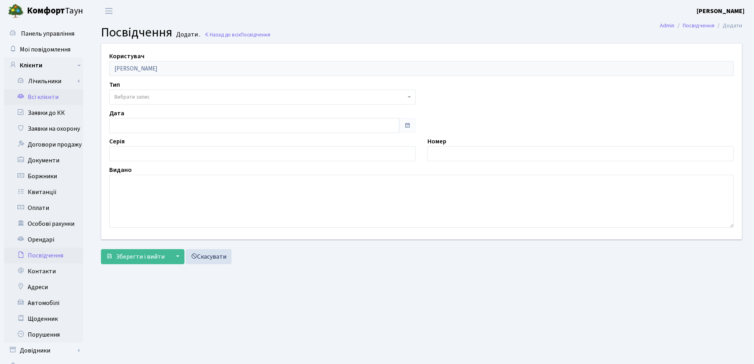
click at [29, 98] on link "Всі клієнти" at bounding box center [43, 97] width 79 height 16
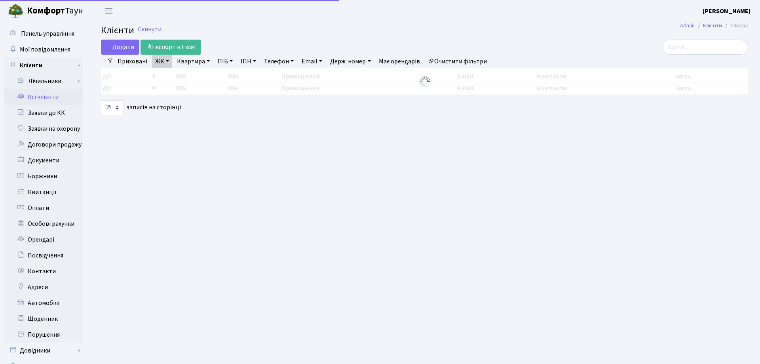
select select "25"
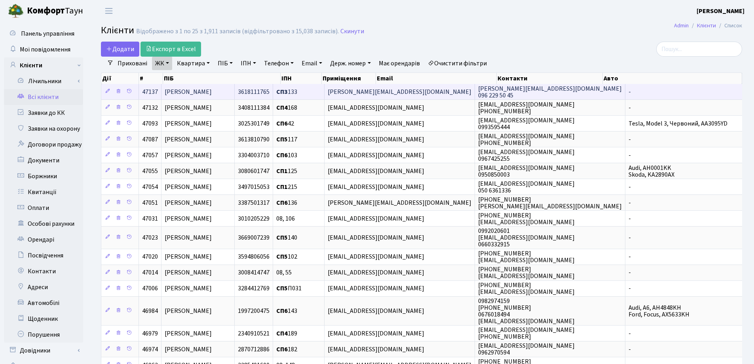
click at [181, 90] on span "[PERSON_NAME]" at bounding box center [188, 91] width 47 height 9
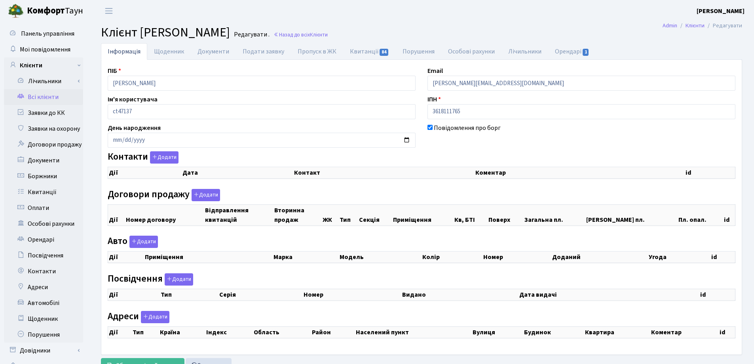
checkbox input "true"
select select "25"
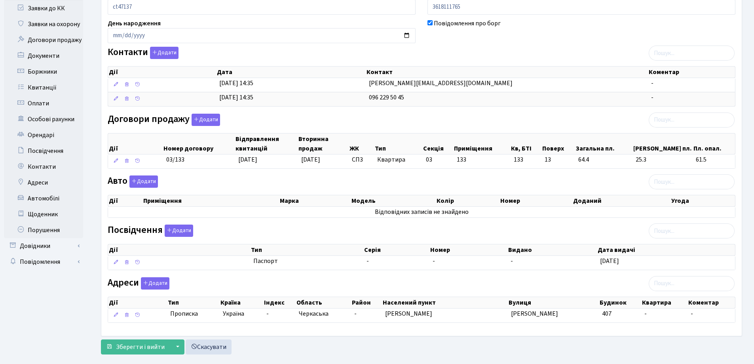
scroll to position [119, 0]
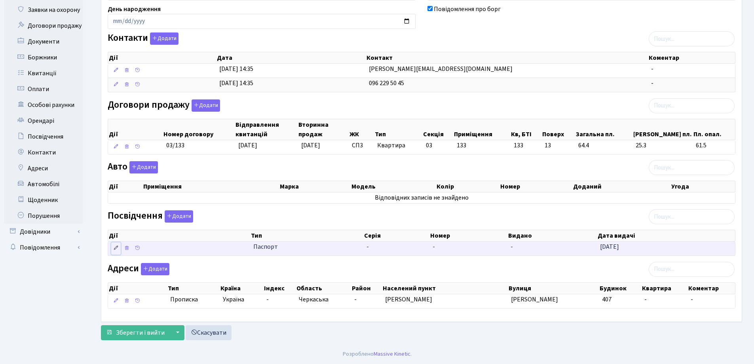
click at [116, 247] on icon at bounding box center [116, 248] width 6 height 6
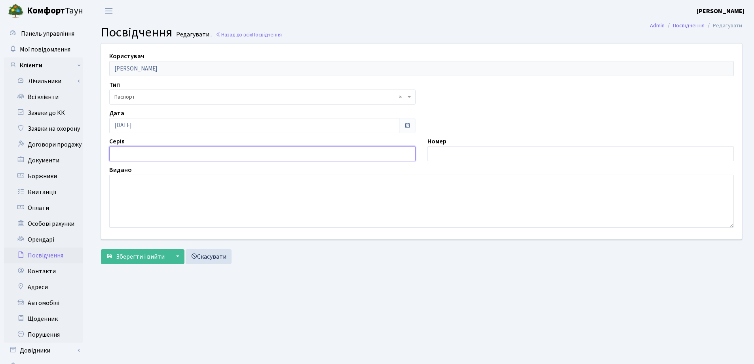
click at [155, 154] on input "text" at bounding box center [262, 153] width 306 height 15
type input "HE"
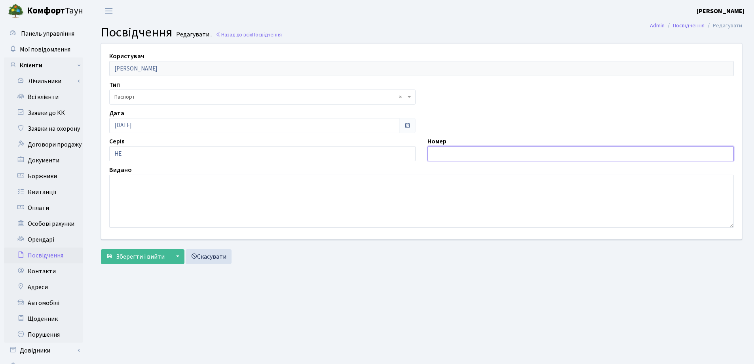
click at [457, 159] on input "text" at bounding box center [580, 153] width 306 height 15
type input "742332"
click at [161, 205] on textarea at bounding box center [421, 200] width 624 height 53
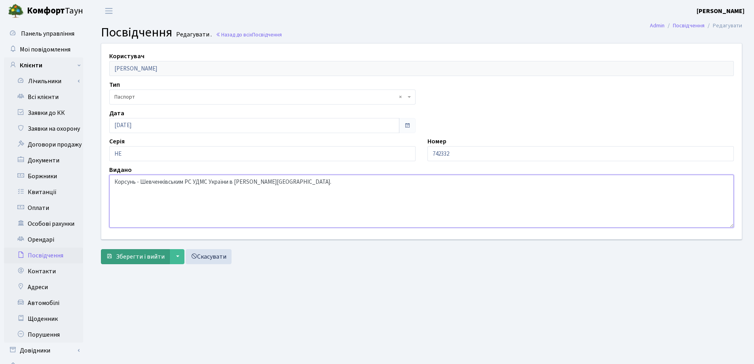
type textarea "Корсунь - Шевченківським РС УДМС України в Черкаській обл."
click at [132, 256] on span "Зберегти і вийти" at bounding box center [140, 256] width 49 height 9
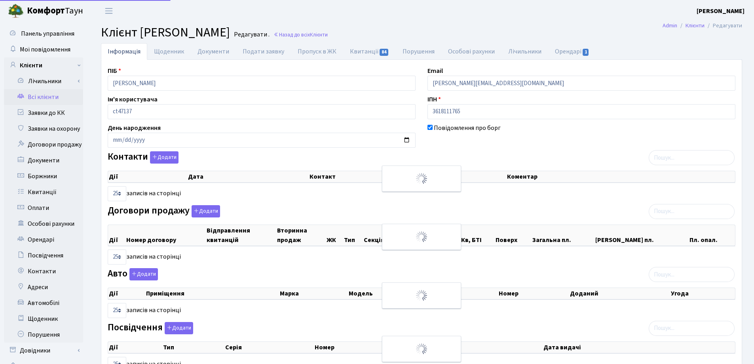
select select "25"
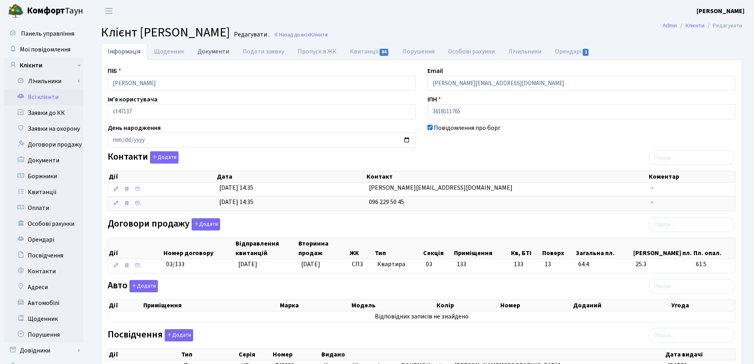
click at [207, 50] on link "Документи" at bounding box center [213, 51] width 45 height 16
select select "25"
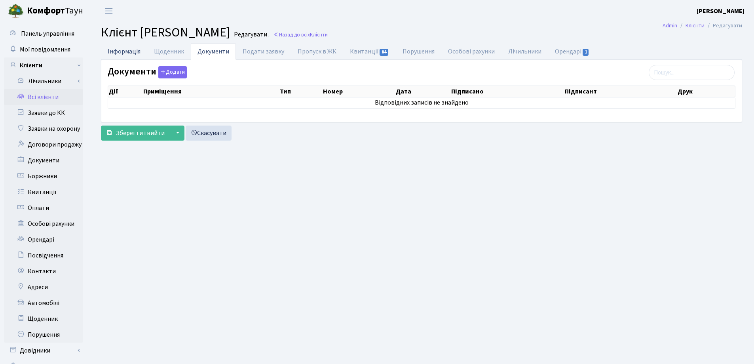
click at [114, 51] on link "Інформація" at bounding box center [124, 51] width 46 height 16
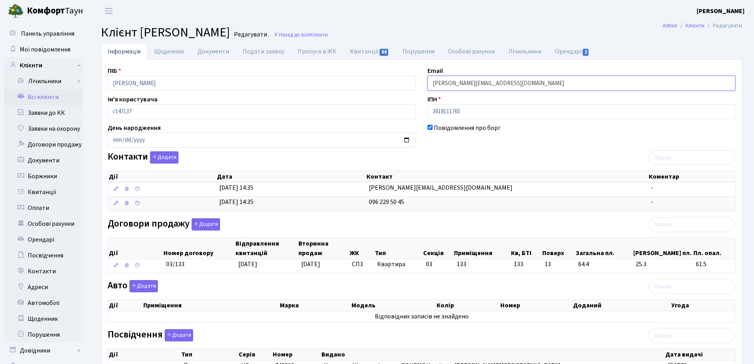
click at [454, 83] on input "[PERSON_NAME][EMAIL_ADDRESS][DOMAIN_NAME]" at bounding box center [581, 83] width 308 height 15
click at [461, 83] on input "tania.mukntenko2201@gmail.com" at bounding box center [581, 83] width 308 height 15
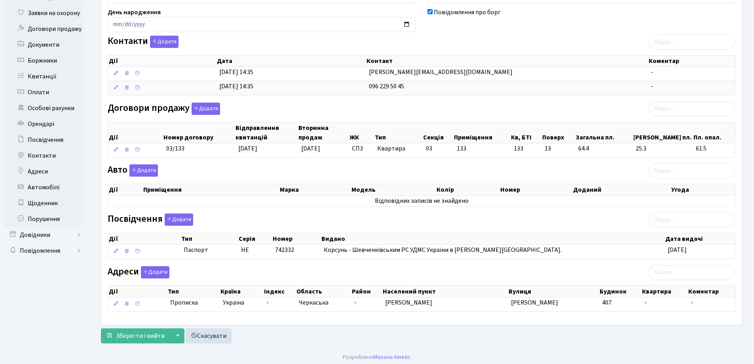
scroll to position [119, 0]
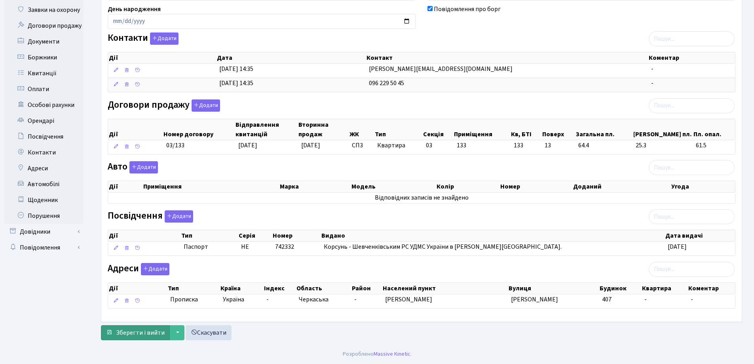
type input "[PERSON_NAME][EMAIL_ADDRESS][DOMAIN_NAME]"
click at [144, 332] on span "Зберегти і вийти" at bounding box center [140, 332] width 49 height 9
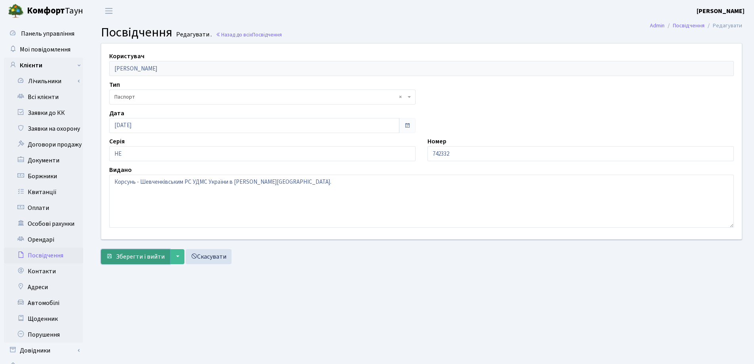
click at [141, 252] on span "Зберегти і вийти" at bounding box center [140, 256] width 49 height 9
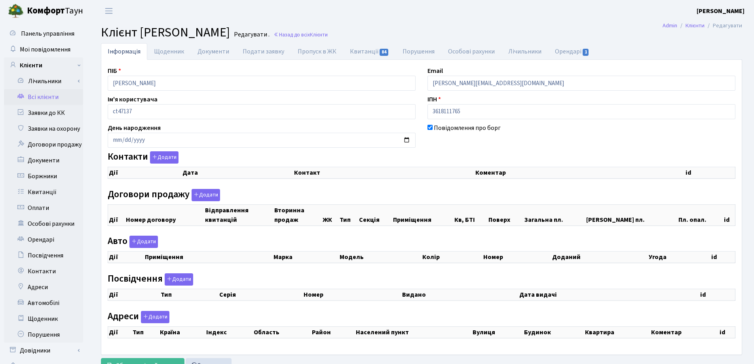
checkbox input "true"
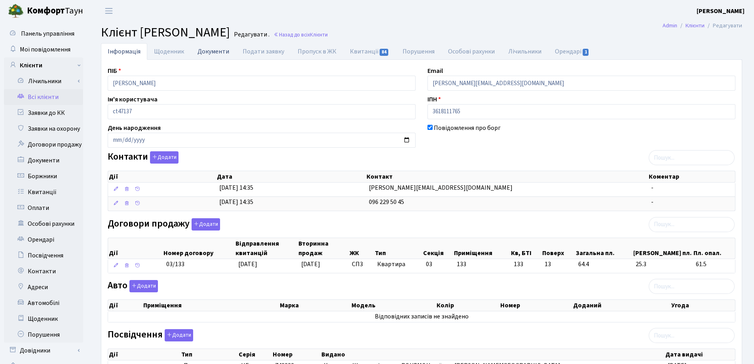
click at [209, 51] on link "Документи" at bounding box center [213, 51] width 45 height 16
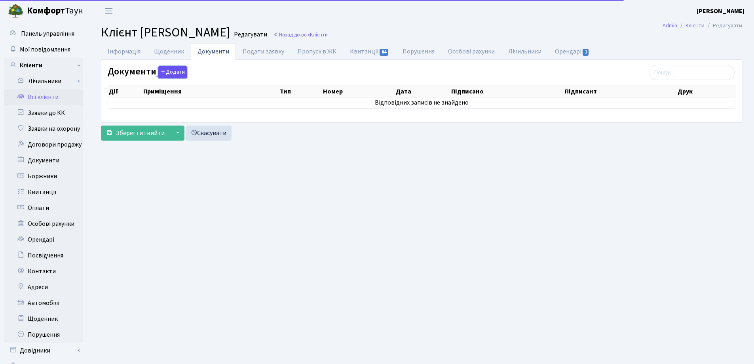
click at [172, 72] on button "Додати" at bounding box center [172, 72] width 28 height 12
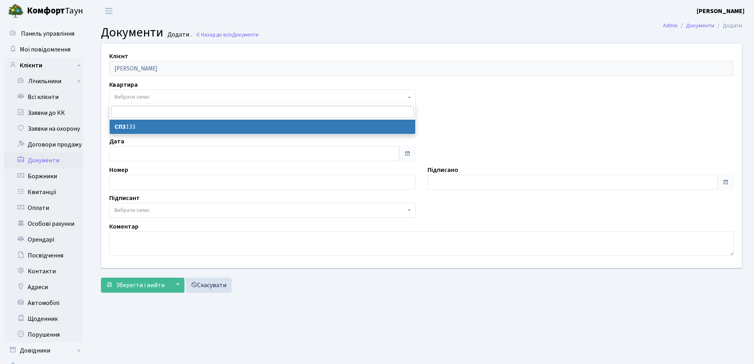
click at [162, 95] on span "Вибрати запис" at bounding box center [259, 97] width 291 height 8
select select "178779"
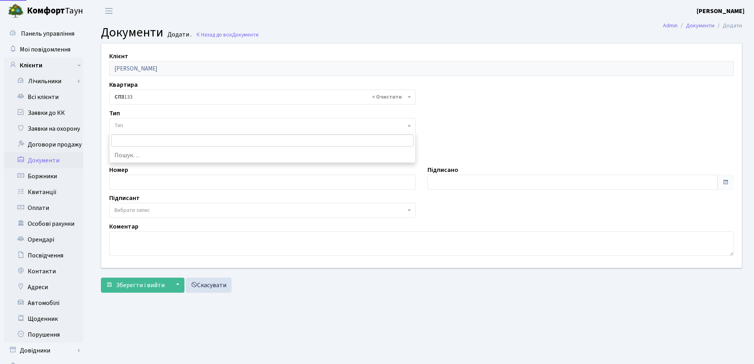
click at [157, 125] on span "Тип" at bounding box center [259, 125] width 291 height 8
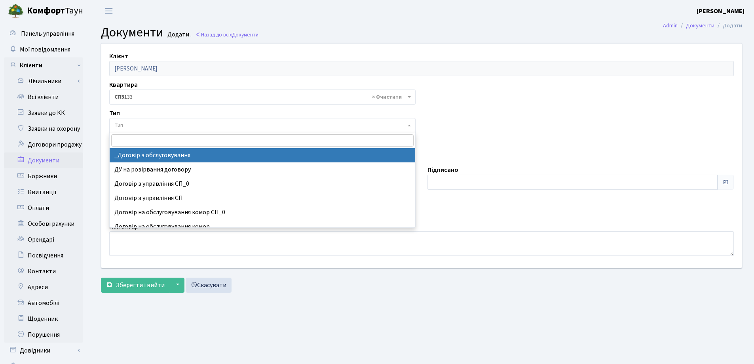
select select "289"
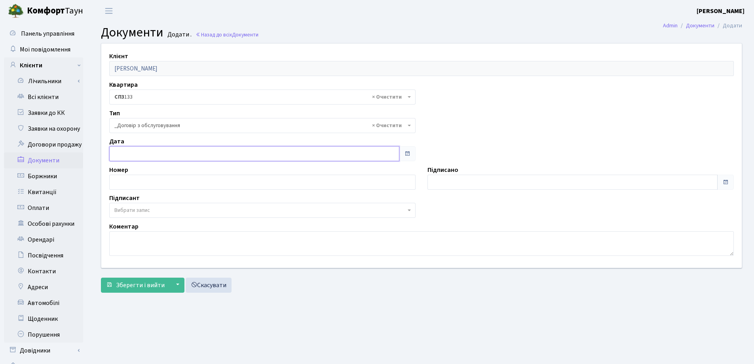
type input "08.10.2025"
click at [160, 153] on input "08.10.2025" at bounding box center [254, 153] width 290 height 15
click at [165, 180] on input "text" at bounding box center [262, 181] width 306 height 15
click at [101, 277] on button "Зберегти і вийти" at bounding box center [135, 284] width 69 height 15
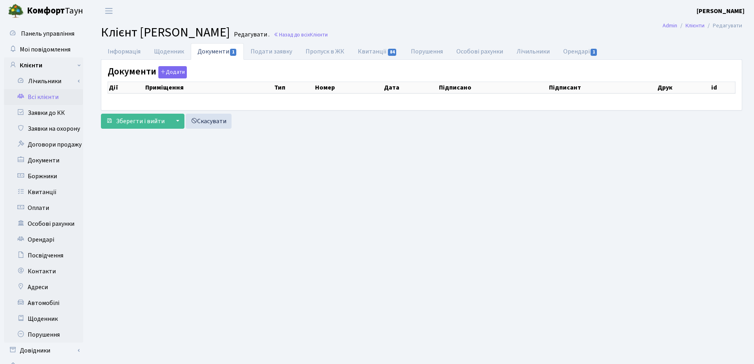
select select "25"
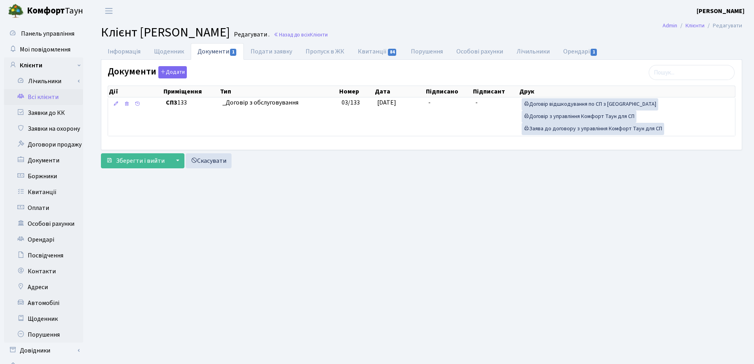
click at [443, 97] on th "Підписано" at bounding box center [448, 91] width 47 height 11
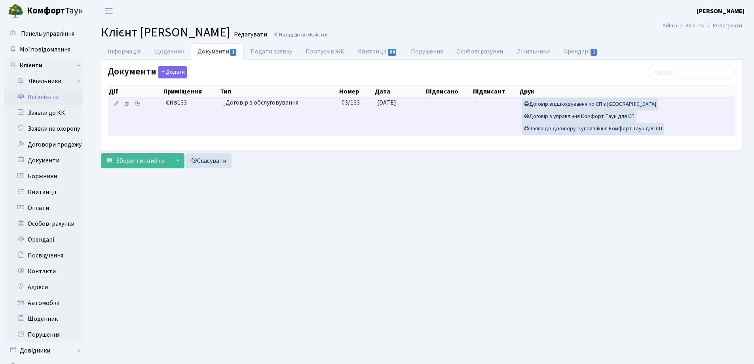
click at [436, 104] on td "-" at bounding box center [448, 116] width 47 height 38
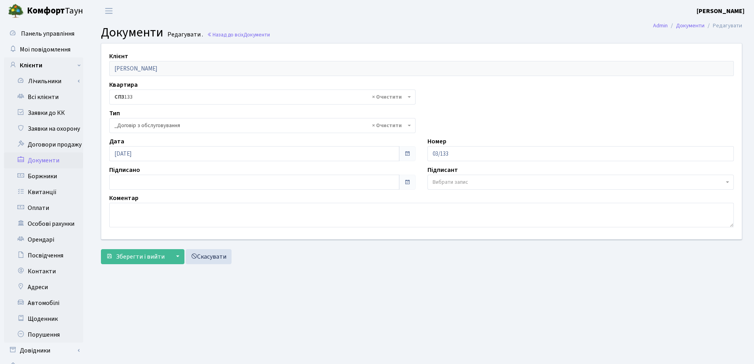
select select "289"
type input "[DATE]"
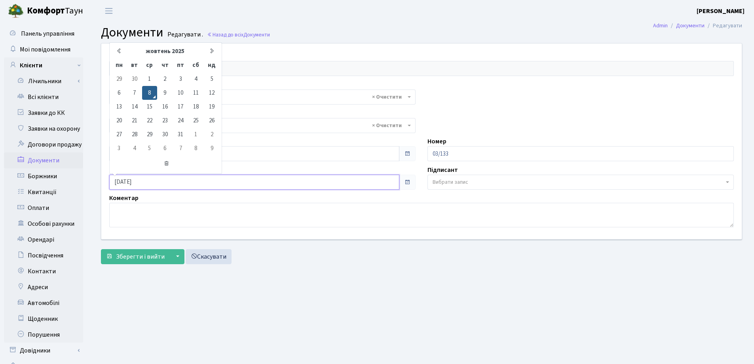
click at [237, 179] on input "08.10.2025" at bounding box center [254, 181] width 290 height 15
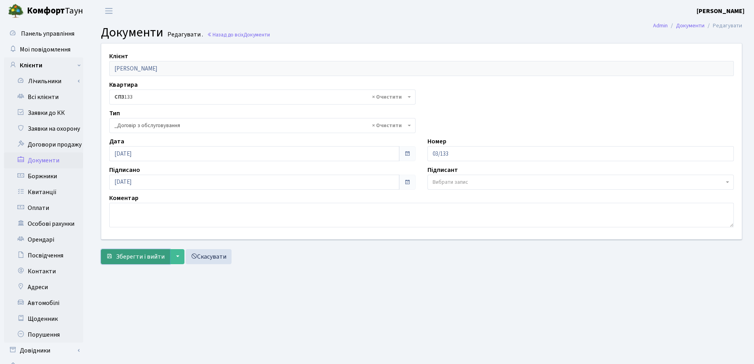
click at [132, 256] on span "Зберегти і вийти" at bounding box center [140, 256] width 49 height 9
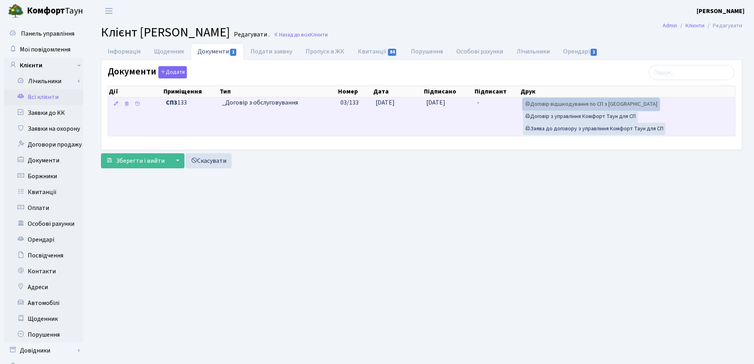
click at [562, 101] on link "Договір відшкодування по СП з Екві" at bounding box center [591, 104] width 136 height 12
click at [565, 114] on link "Договір з управління Комфорт Таун для СП" at bounding box center [580, 116] width 115 height 12
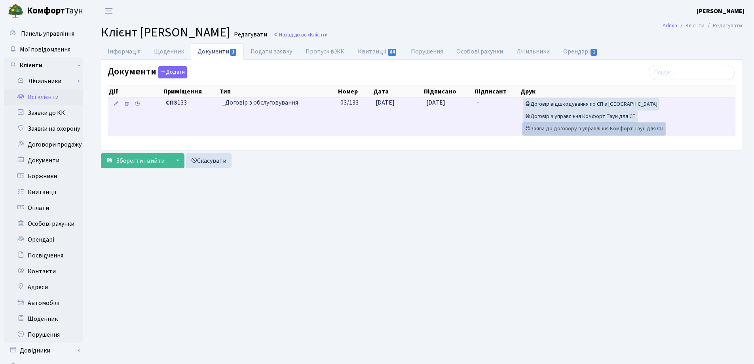
click at [567, 125] on link "Заява до договору з управління Комфорт Таун для СП" at bounding box center [594, 129] width 142 height 12
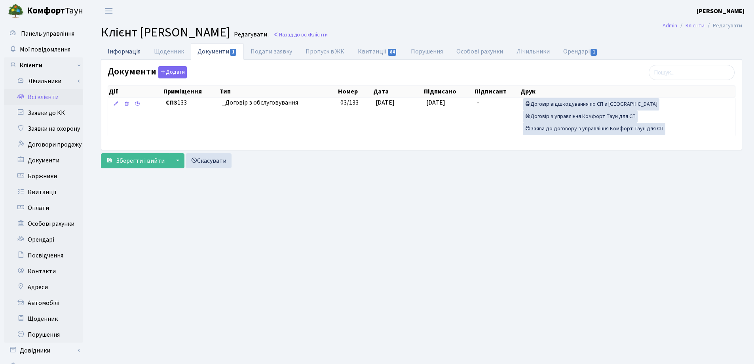
click at [124, 49] on link "Інформація" at bounding box center [124, 51] width 46 height 16
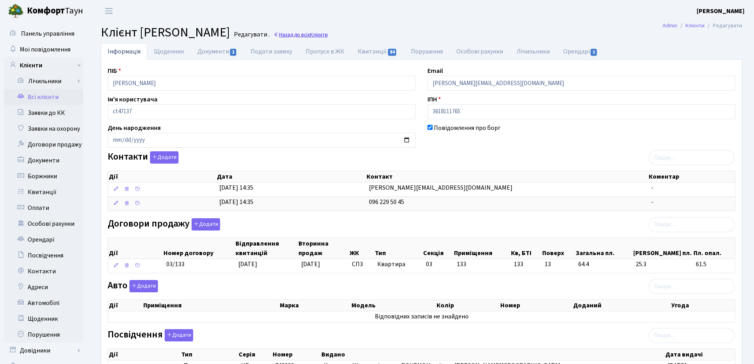
click at [328, 36] on link "Назад до всіх Клієнти" at bounding box center [300, 35] width 54 height 8
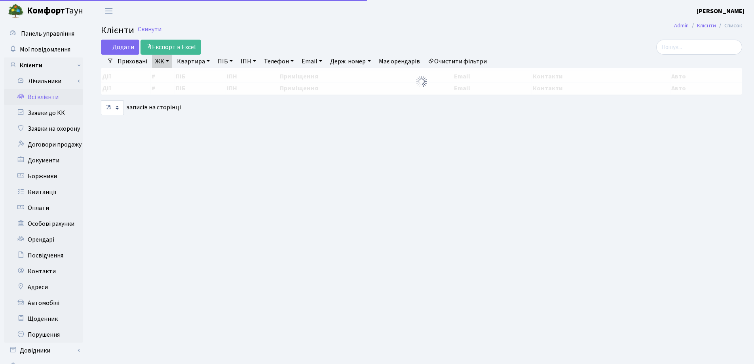
select select "25"
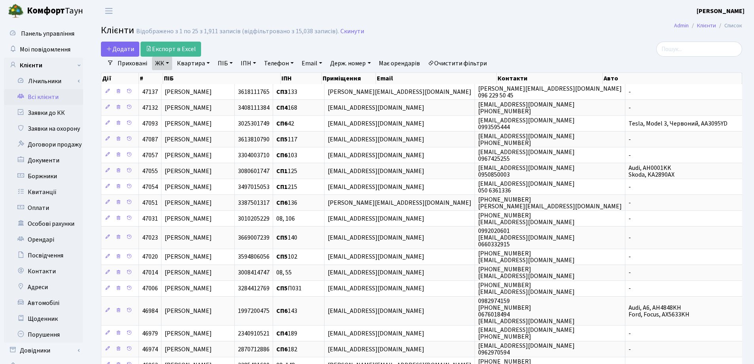
click at [206, 63] on link "Квартира" at bounding box center [193, 63] width 39 height 13
type input "133"
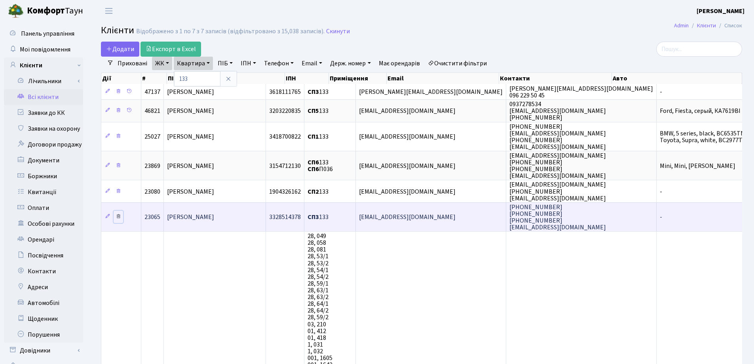
click at [118, 217] on icon at bounding box center [119, 216] width 6 height 6
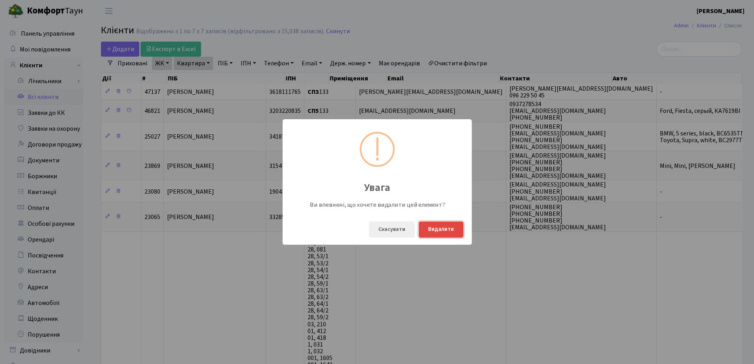
click at [434, 229] on button "Видалити" at bounding box center [441, 229] width 45 height 16
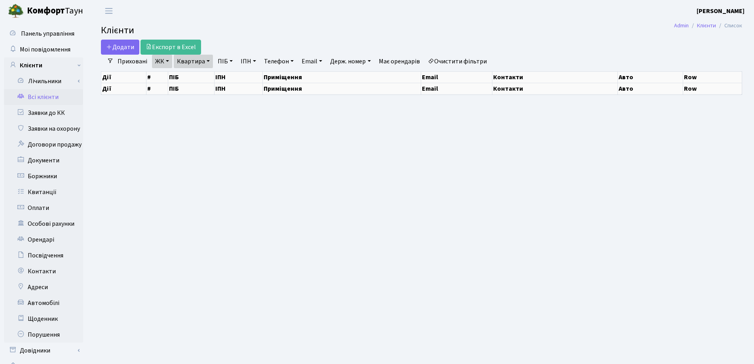
select select "25"
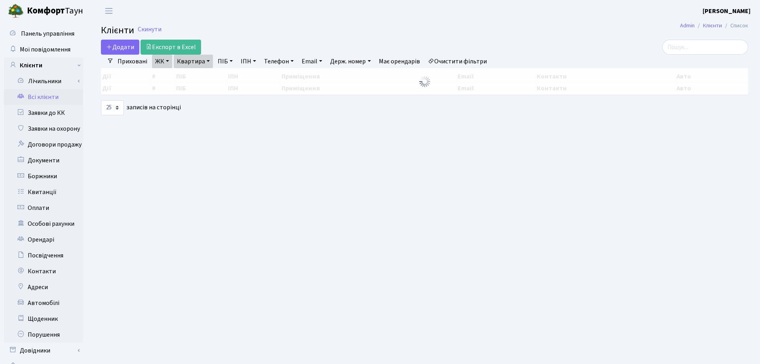
select select "25"
